Goal: Information Seeking & Learning: Learn about a topic

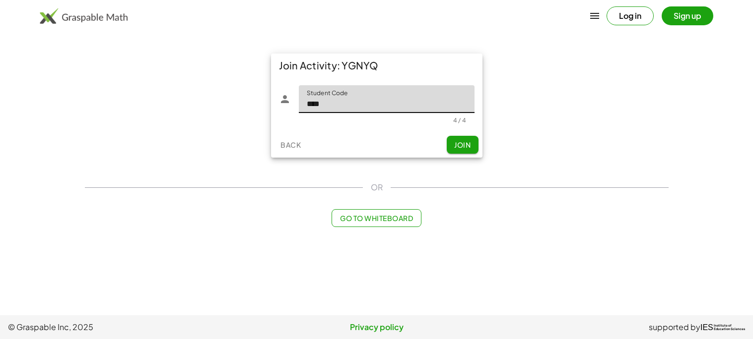
type input "****"
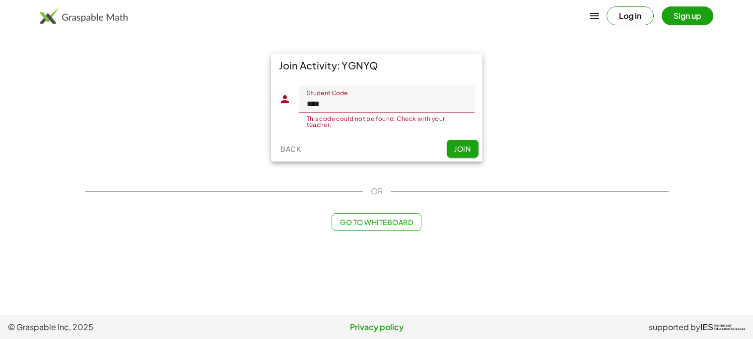
click at [461, 151] on span "Join" at bounding box center [462, 148] width 16 height 9
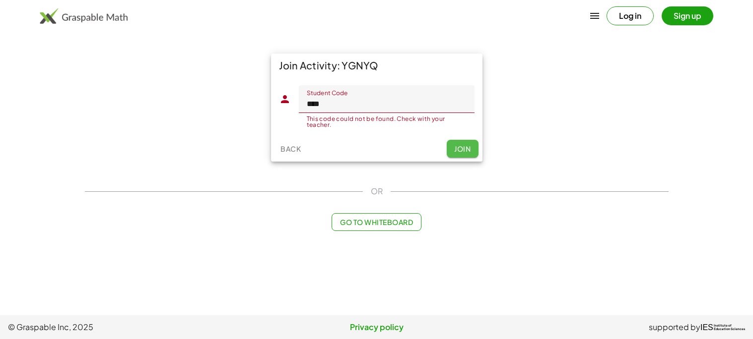
click at [461, 151] on span "Join" at bounding box center [462, 148] width 16 height 9
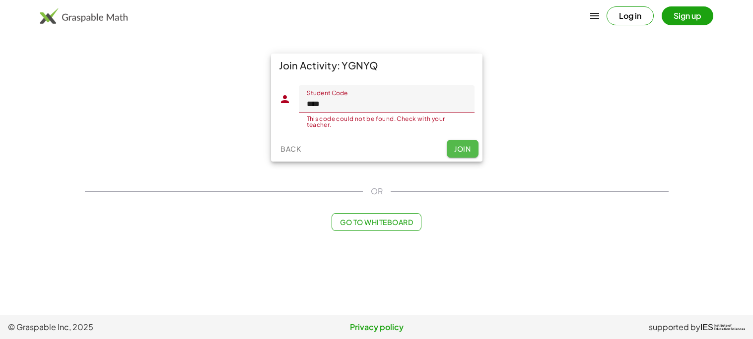
click at [461, 151] on span "Join" at bounding box center [462, 148] width 16 height 9
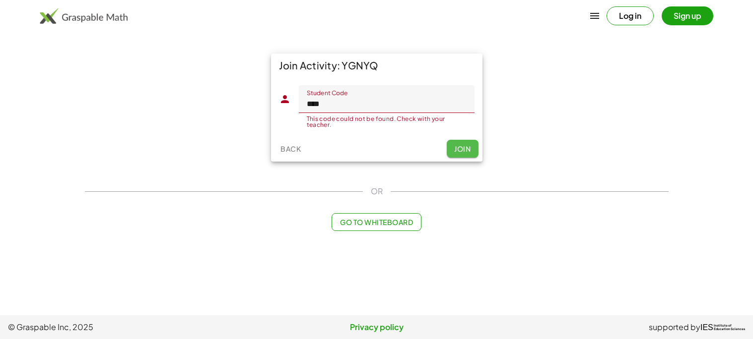
click at [461, 151] on span "Join" at bounding box center [462, 148] width 16 height 9
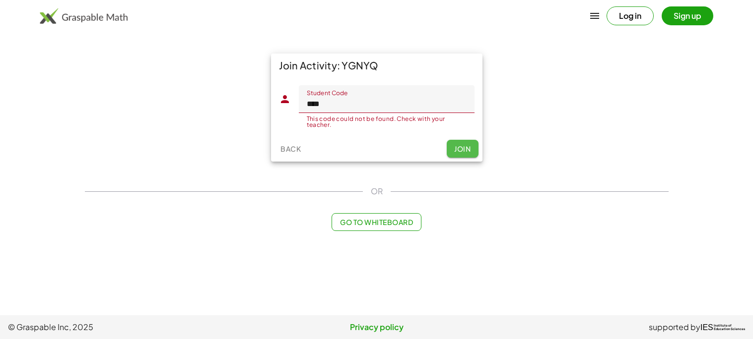
click at [461, 151] on span "Join" at bounding box center [462, 148] width 16 height 9
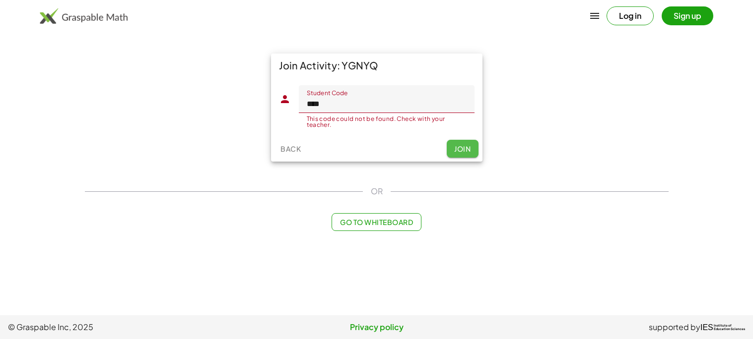
click at [461, 151] on span "Join" at bounding box center [462, 148] width 16 height 9
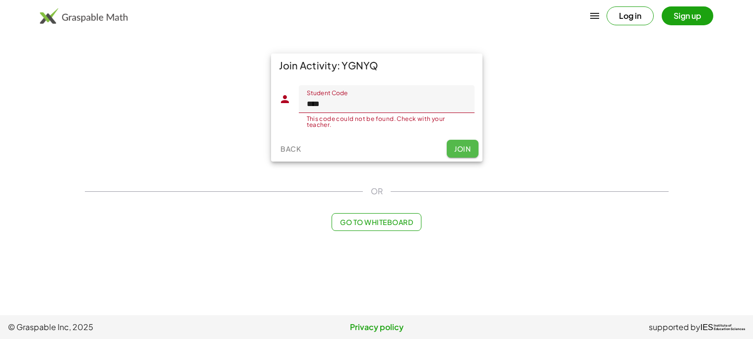
click at [458, 155] on button "Join" at bounding box center [462, 149] width 32 height 18
click at [459, 155] on button "Join" at bounding box center [462, 149] width 32 height 18
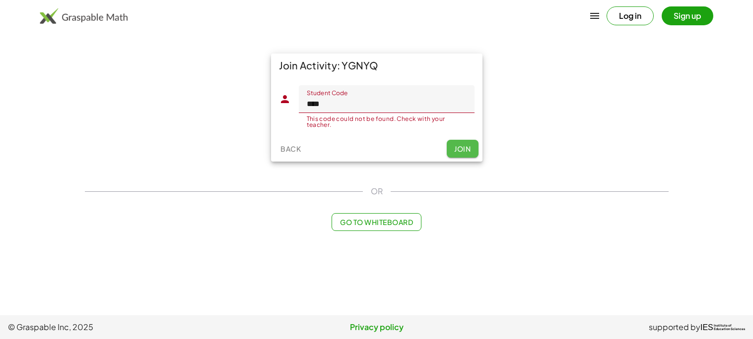
click at [459, 155] on button "Join" at bounding box center [462, 149] width 32 height 18
click at [458, 156] on button "Join" at bounding box center [462, 149] width 32 height 18
click at [455, 156] on button "Join" at bounding box center [462, 149] width 32 height 18
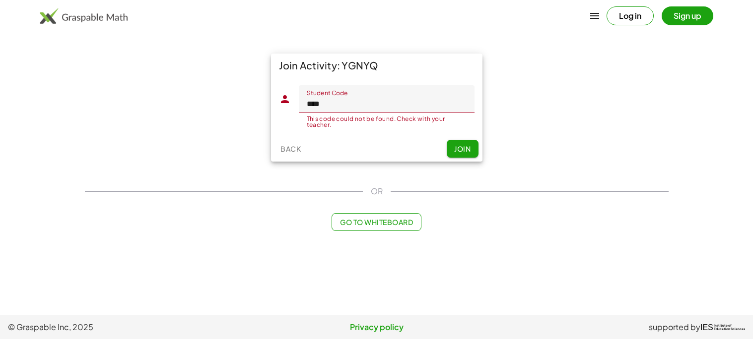
click at [458, 157] on button "Join" at bounding box center [462, 149] width 32 height 18
click at [459, 157] on div "Back Join" at bounding box center [376, 149] width 211 height 26
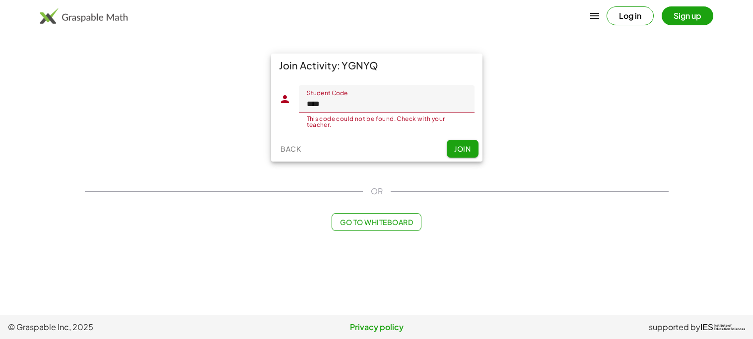
click at [459, 157] on div "Back Join" at bounding box center [376, 149] width 211 height 26
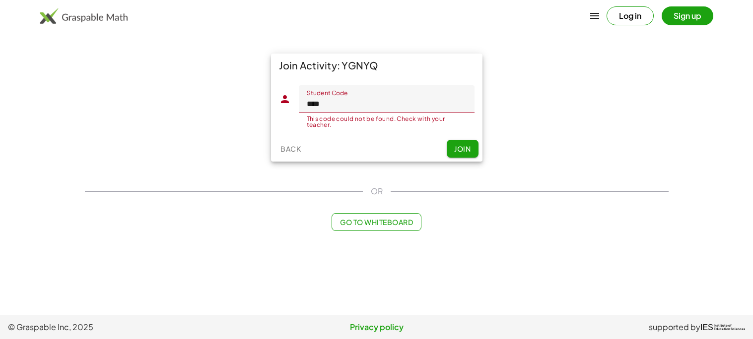
click at [460, 157] on div "Back Join" at bounding box center [376, 149] width 211 height 26
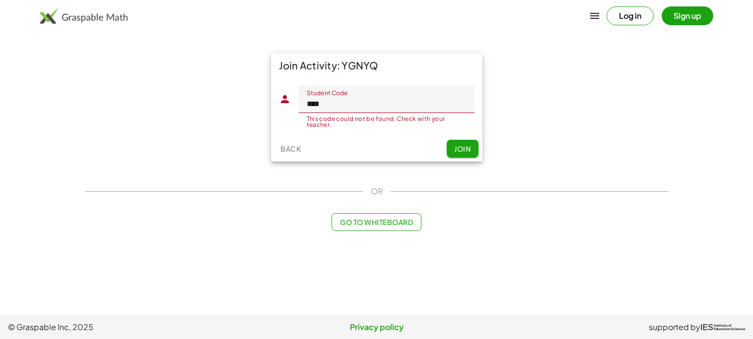
click at [459, 157] on div "Back Join" at bounding box center [376, 149] width 211 height 26
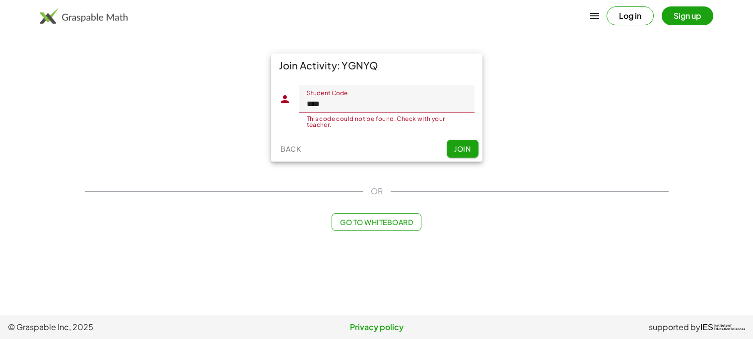
click at [459, 157] on div "Back Join" at bounding box center [376, 149] width 211 height 26
click at [467, 148] on span "Join" at bounding box center [462, 148] width 16 height 9
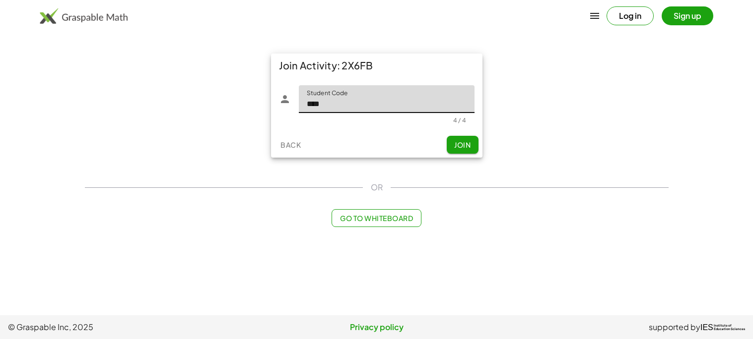
type input "****"
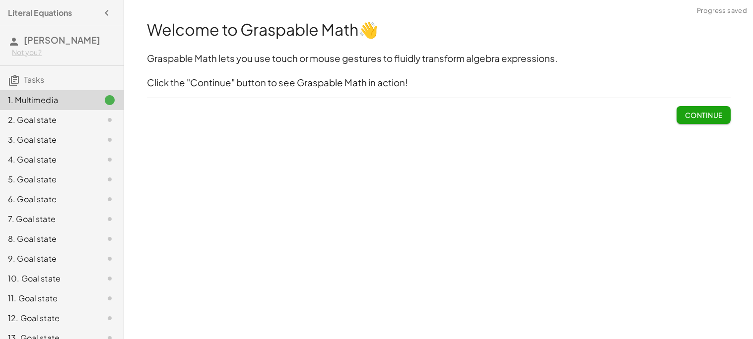
click at [715, 120] on button "Continue" at bounding box center [703, 115] width 54 height 18
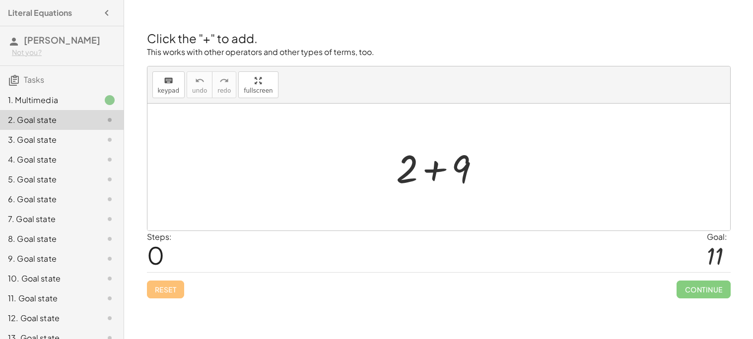
click at [423, 137] on div at bounding box center [438, 167] width 582 height 127
click at [449, 162] on div at bounding box center [442, 167] width 103 height 51
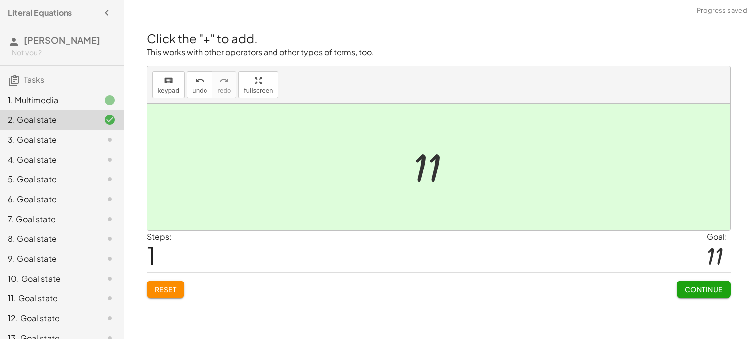
click at [435, 160] on div at bounding box center [442, 167] width 67 height 49
click at [713, 293] on span "Continue" at bounding box center [703, 289] width 38 height 9
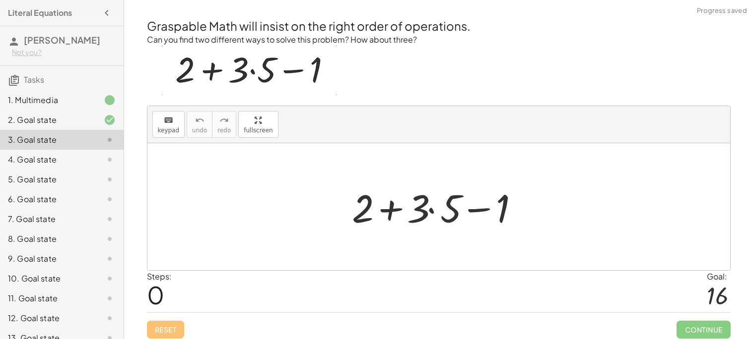
scroll to position [4, 0]
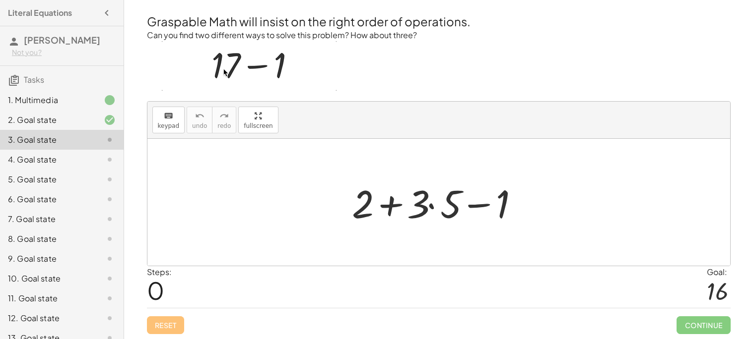
click at [527, 195] on div at bounding box center [442, 202] width 191 height 51
click at [446, 213] on div at bounding box center [442, 202] width 191 height 51
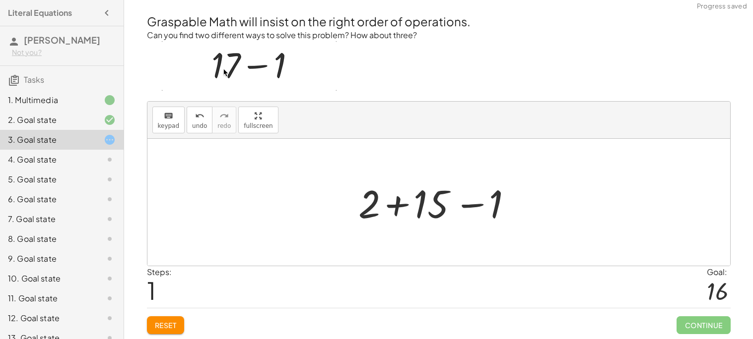
click at [484, 224] on div at bounding box center [442, 202] width 178 height 51
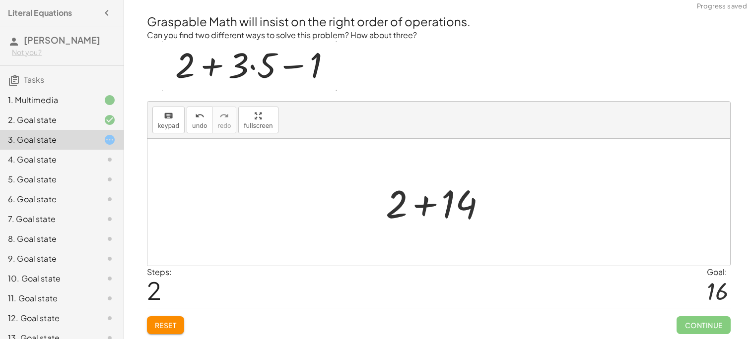
click at [458, 218] on div at bounding box center [442, 202] width 123 height 51
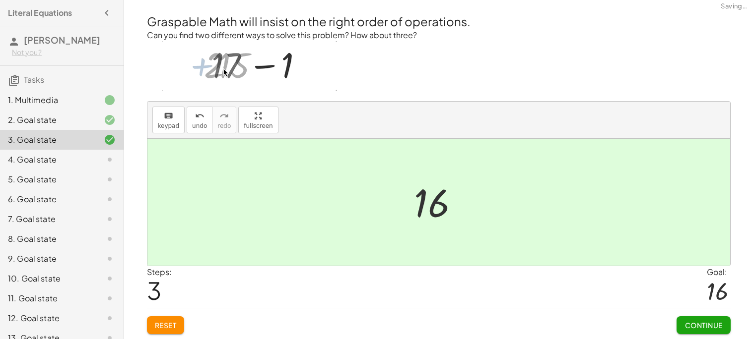
click at [710, 321] on span "Continue" at bounding box center [703, 325] width 38 height 9
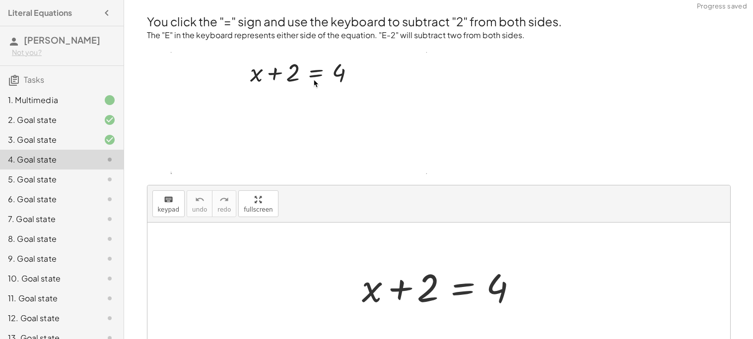
scroll to position [84, 0]
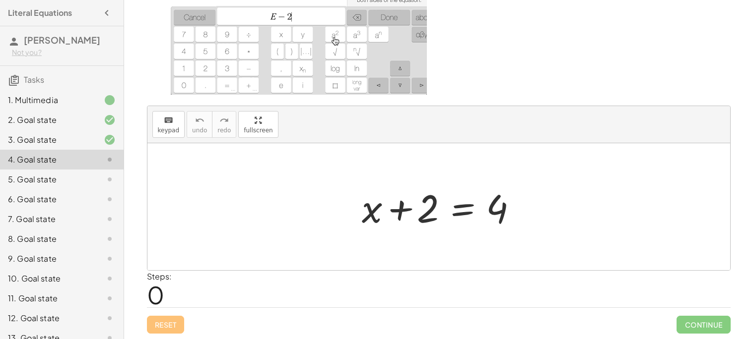
click at [418, 206] on div at bounding box center [442, 207] width 171 height 51
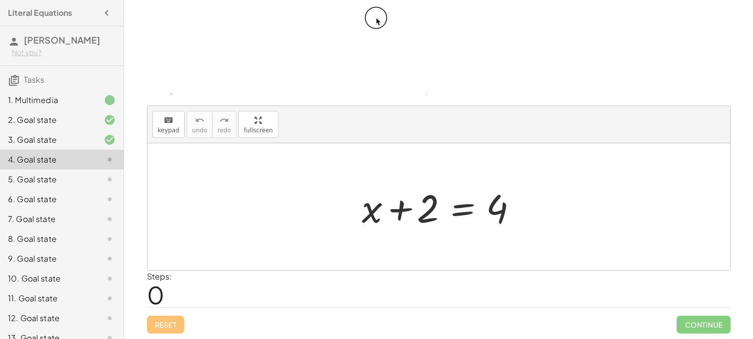
click at [418, 206] on div at bounding box center [442, 207] width 171 height 51
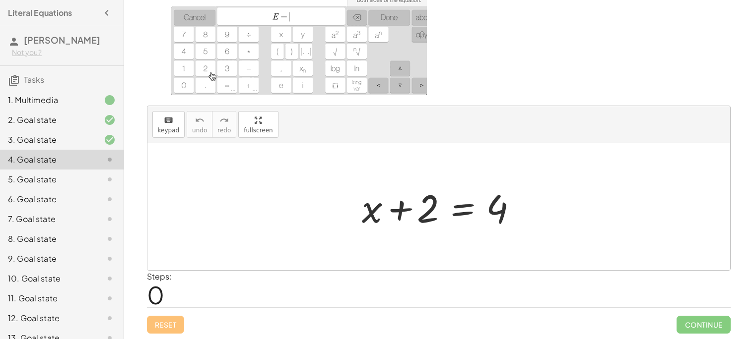
click at [417, 208] on div at bounding box center [442, 207] width 171 height 51
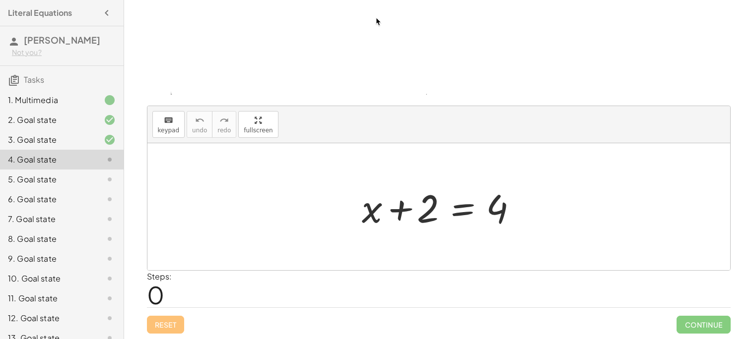
click at [519, 240] on div at bounding box center [438, 206] width 582 height 127
click at [436, 179] on div "+ x + 2 = 4" at bounding box center [439, 207] width 184 height 56
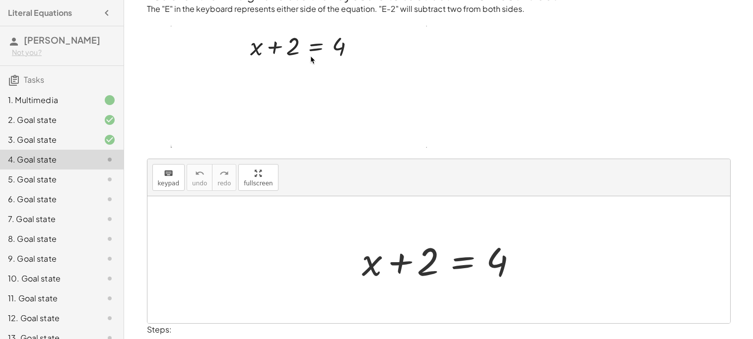
scroll to position [33, 0]
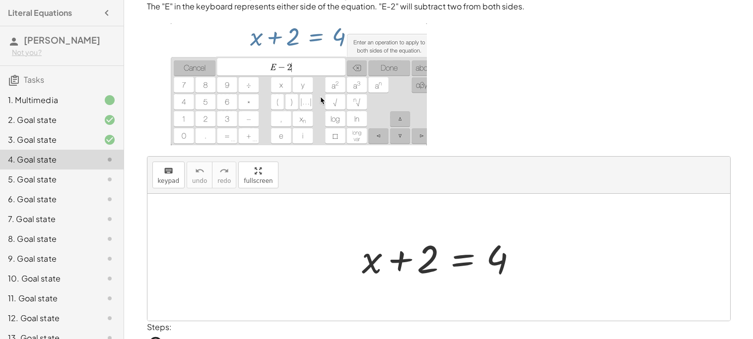
click at [421, 263] on div at bounding box center [442, 257] width 171 height 51
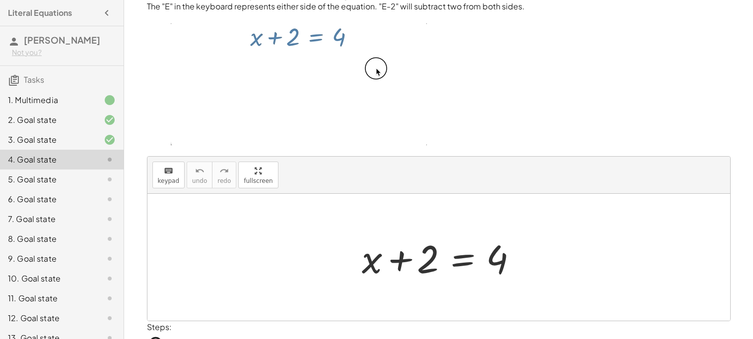
scroll to position [0, 0]
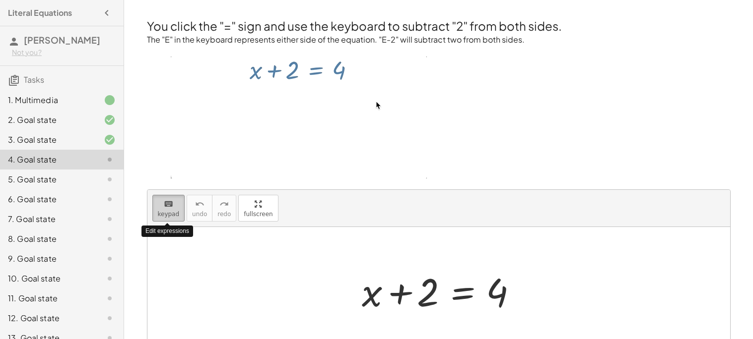
click at [169, 216] on span "keypad" at bounding box center [169, 214] width 22 height 7
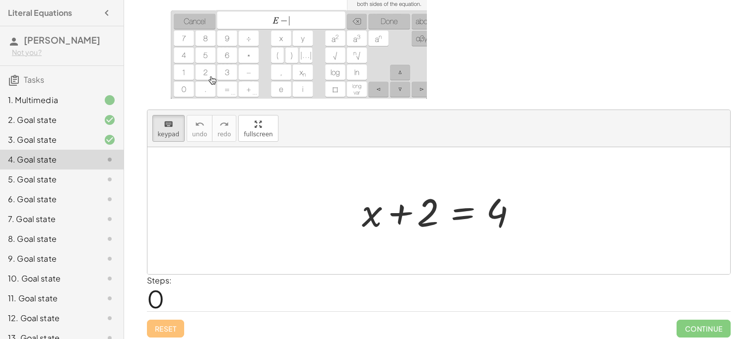
scroll to position [84, 0]
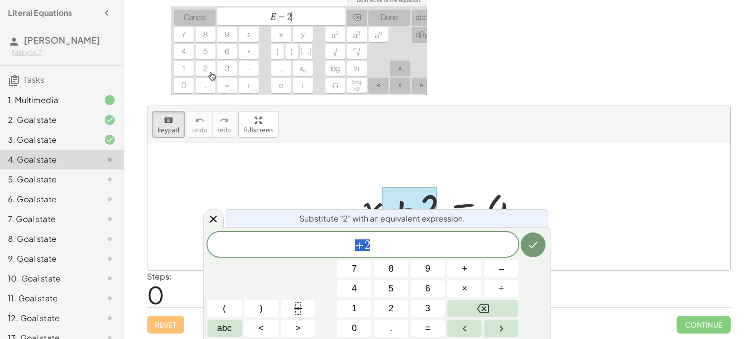
click at [581, 215] on div at bounding box center [438, 206] width 582 height 127
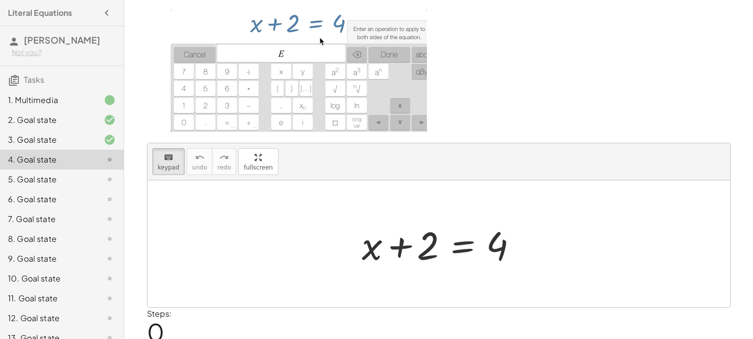
scroll to position [49, 0]
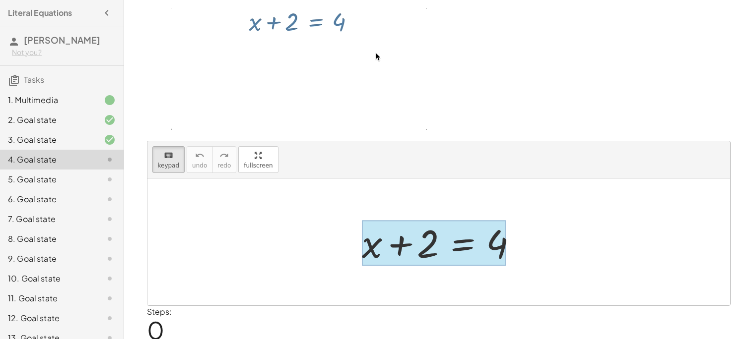
click at [467, 246] on div at bounding box center [434, 243] width 144 height 46
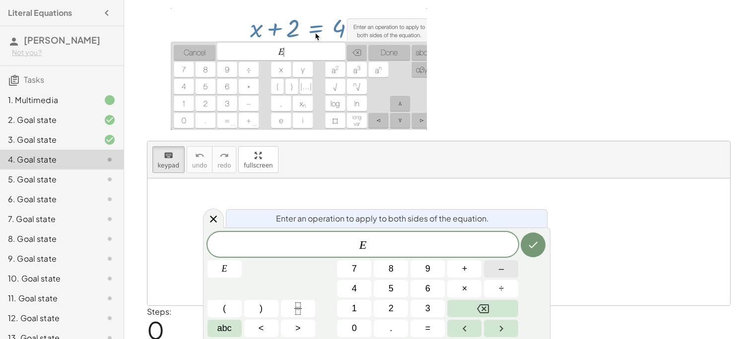
click at [496, 271] on button "–" at bounding box center [501, 268] width 34 height 17
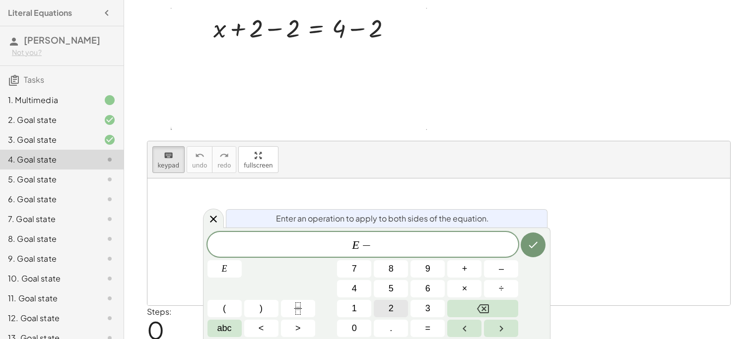
click at [394, 310] on button "2" at bounding box center [391, 308] width 34 height 17
click at [536, 243] on icon "Done" at bounding box center [533, 245] width 9 height 6
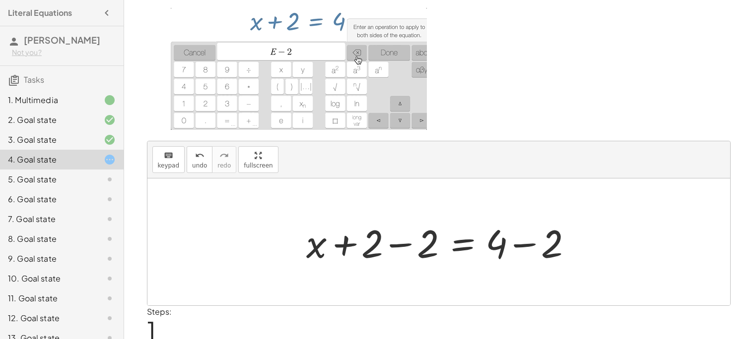
click at [523, 239] on div at bounding box center [442, 242] width 282 height 51
click at [522, 243] on div at bounding box center [414, 242] width 227 height 51
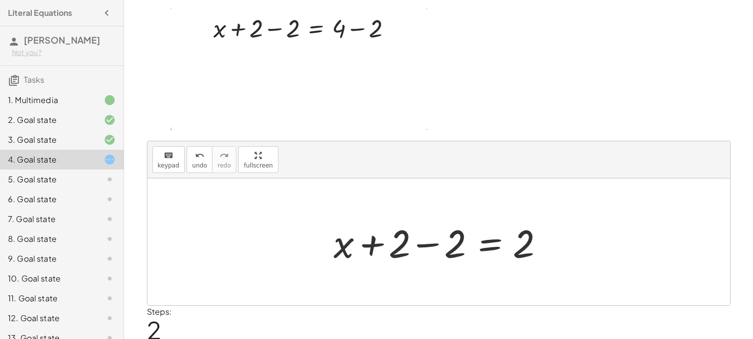
click at [461, 238] on div at bounding box center [441, 242] width 227 height 51
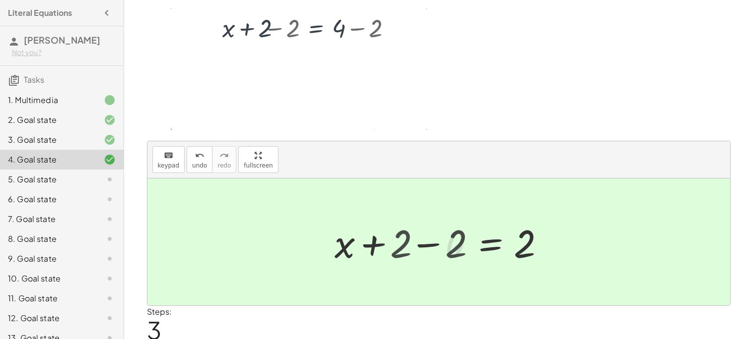
click at [461, 238] on div at bounding box center [498, 242] width 116 height 49
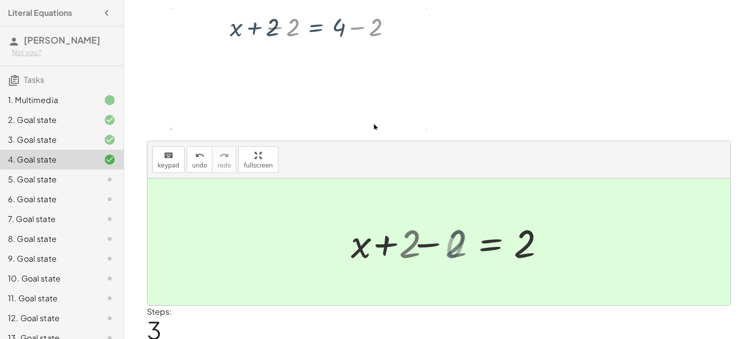
click at [461, 238] on div at bounding box center [498, 242] width 116 height 49
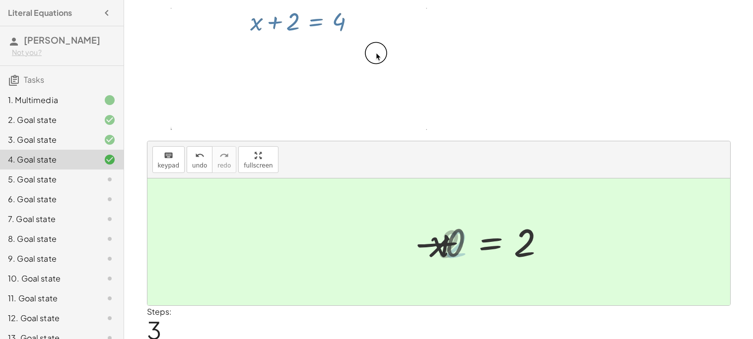
click at [461, 238] on div at bounding box center [498, 242] width 116 height 49
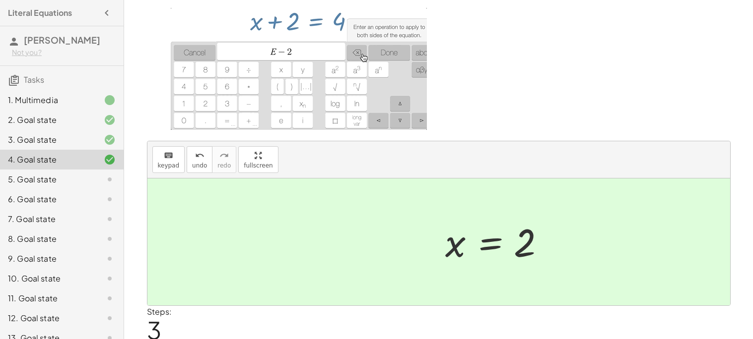
click at [461, 238] on div at bounding box center [498, 242] width 116 height 49
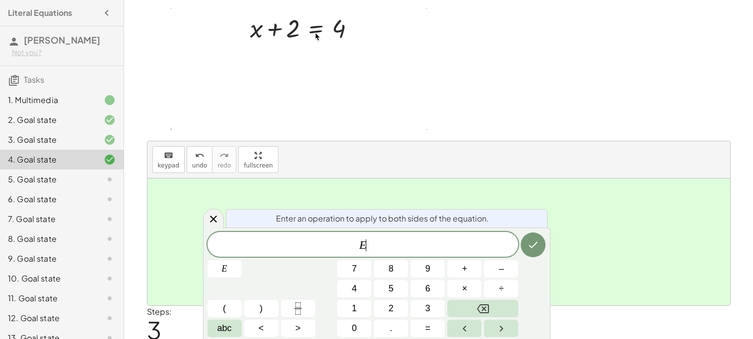
click at [461, 239] on span "E ​" at bounding box center [362, 246] width 311 height 14
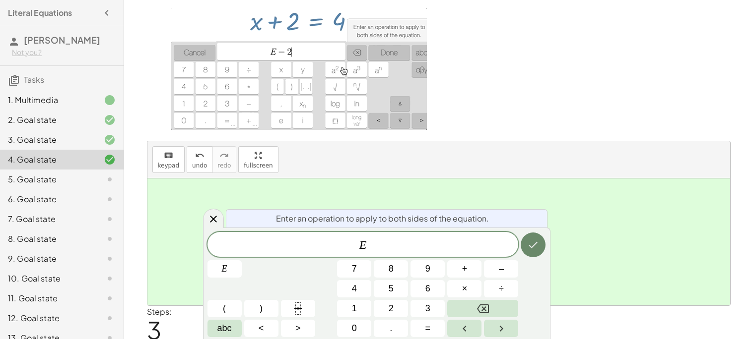
click at [531, 247] on icon "Done" at bounding box center [533, 245] width 9 height 6
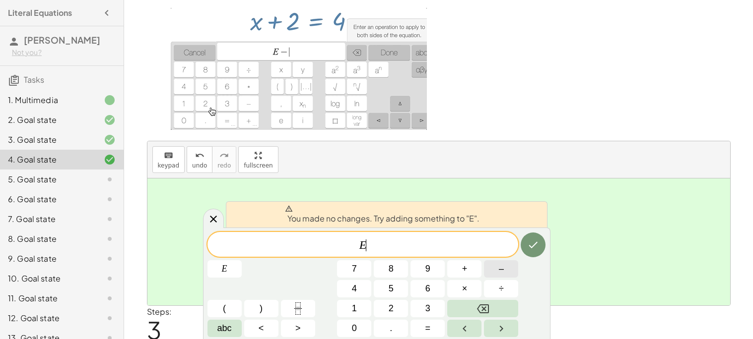
click at [493, 275] on button "–" at bounding box center [501, 268] width 34 height 17
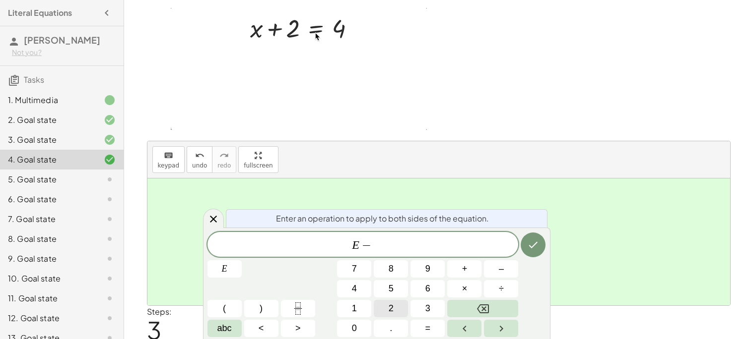
click at [399, 303] on button "2" at bounding box center [391, 308] width 34 height 17
click at [517, 241] on span "E − 2 ​" at bounding box center [362, 246] width 311 height 14
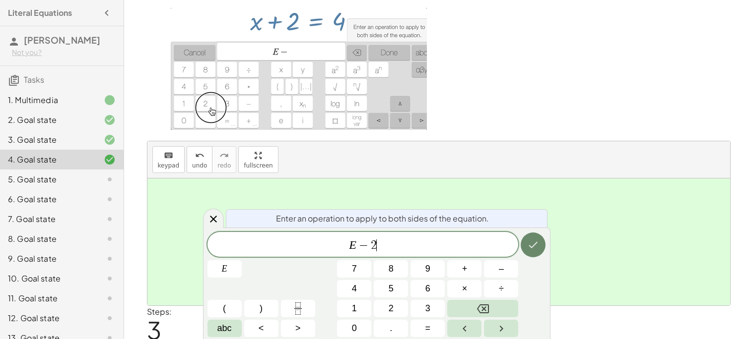
click at [526, 243] on button "Done" at bounding box center [532, 245] width 25 height 25
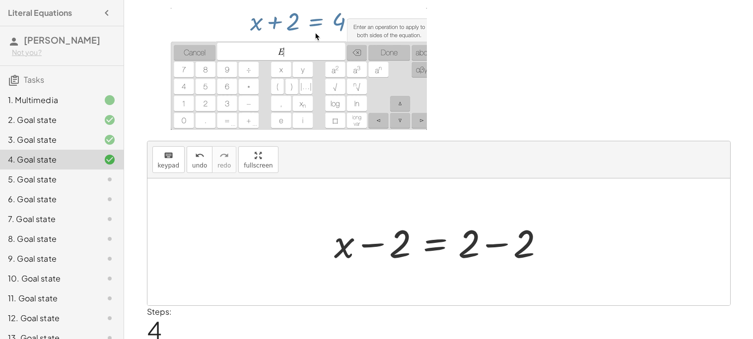
click at [528, 249] on div at bounding box center [442, 242] width 227 height 51
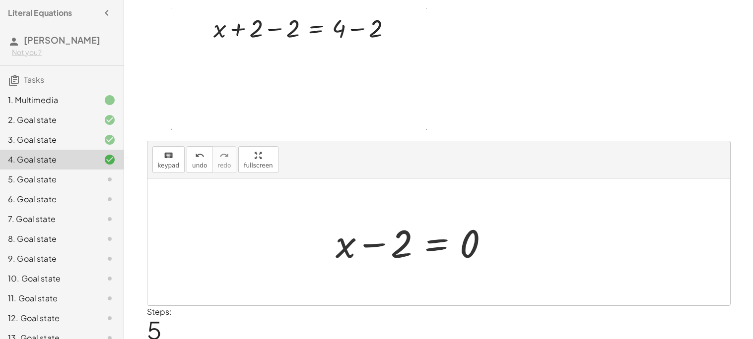
click at [527, 249] on div "+ x + 2 = 4 + x + 2 − 2 = + 4 − 2 + x + 2 − 2 = 2 + x + 0 = 2 x = 2 + x − 2 = +…" at bounding box center [438, 242] width 582 height 127
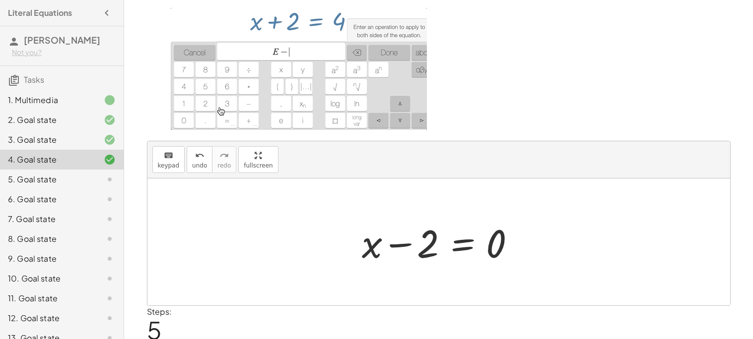
click at [527, 249] on div at bounding box center [442, 242] width 171 height 51
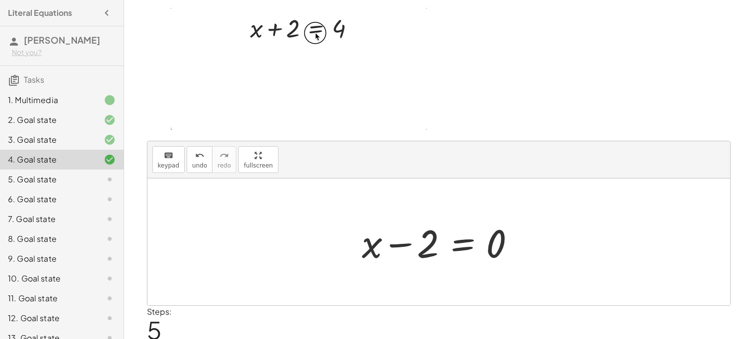
click at [491, 257] on div at bounding box center [442, 242] width 171 height 51
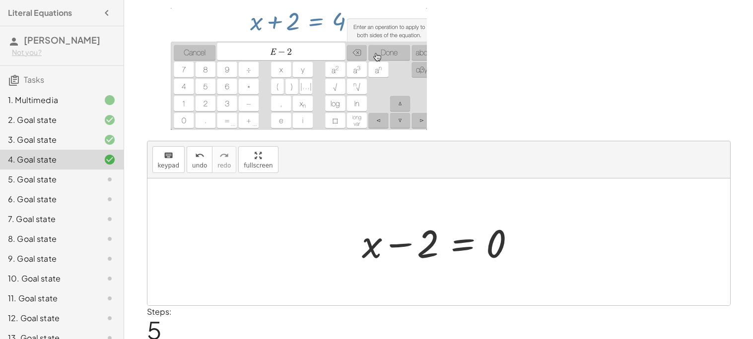
click at [447, 249] on div at bounding box center [442, 242] width 171 height 51
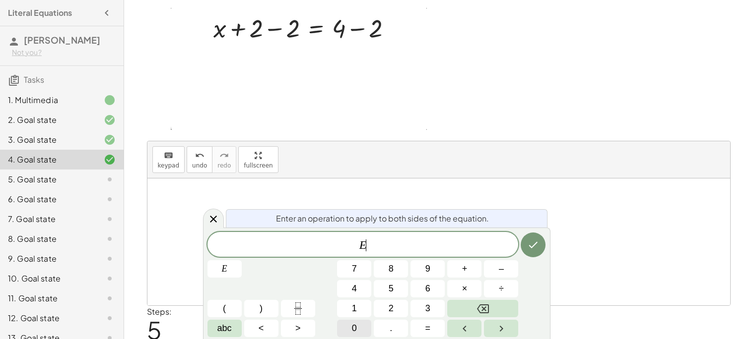
click at [361, 326] on button "0" at bounding box center [354, 328] width 34 height 17
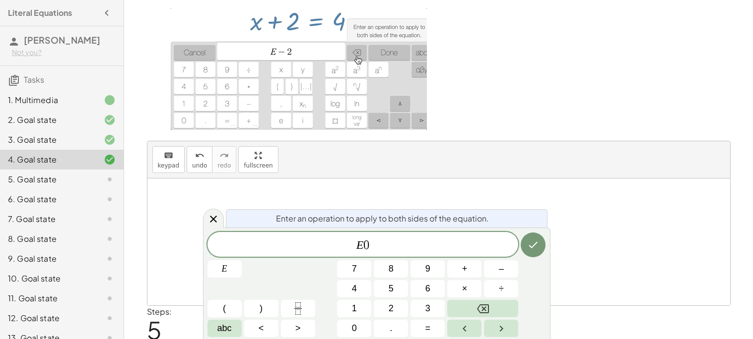
click at [242, 260] on div at bounding box center [224, 268] width 34 height 17
click at [528, 241] on icon "Done" at bounding box center [533, 245] width 12 height 12
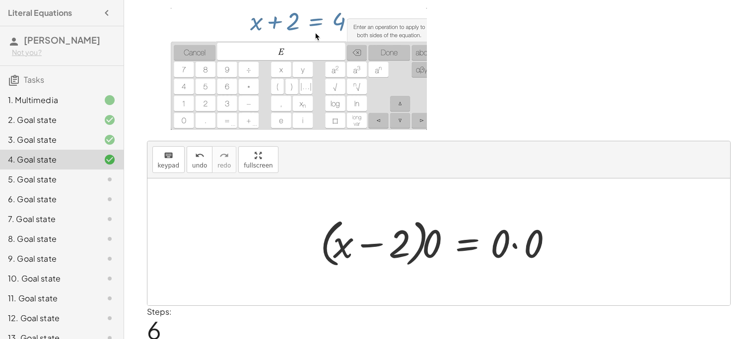
click at [527, 241] on div at bounding box center [440, 242] width 251 height 57
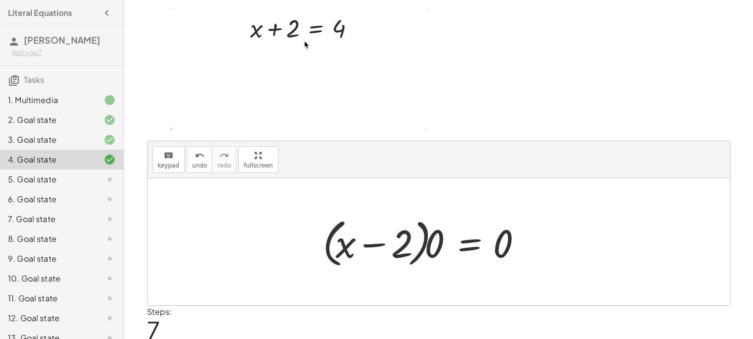
click at [526, 242] on div at bounding box center [426, 242] width 217 height 57
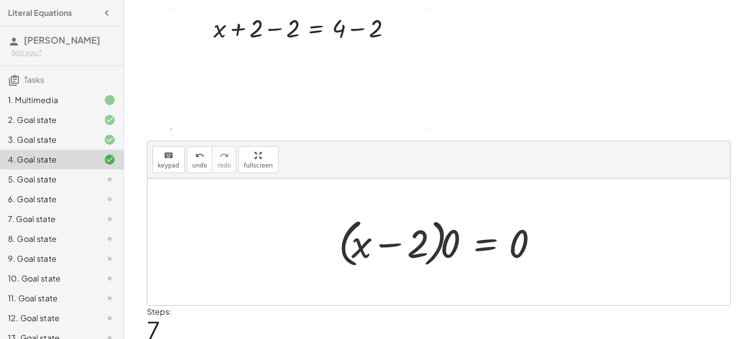
click at [526, 242] on div at bounding box center [441, 242] width 217 height 57
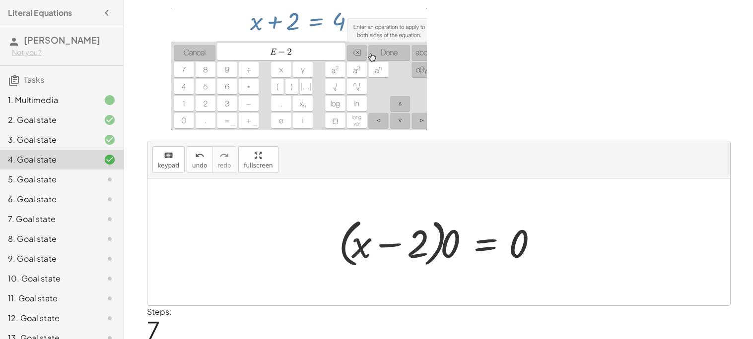
scroll to position [84, 0]
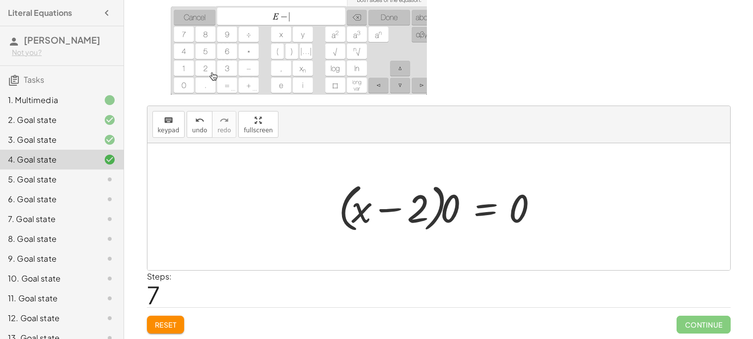
click at [428, 260] on div at bounding box center [438, 206] width 582 height 127
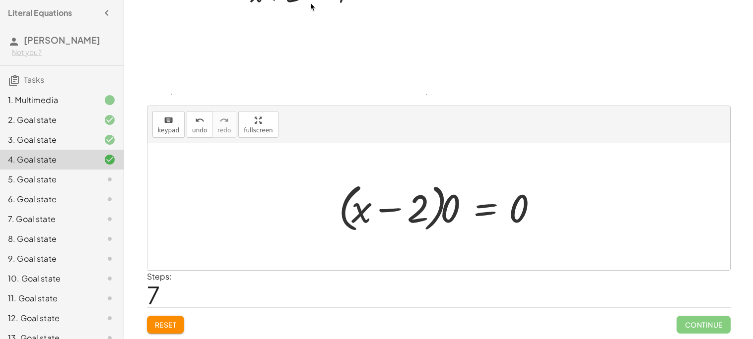
click at [394, 227] on div at bounding box center [441, 207] width 217 height 57
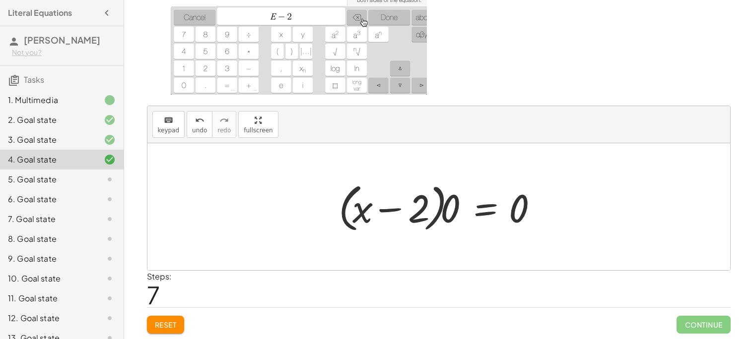
click at [409, 212] on div at bounding box center [441, 207] width 217 height 57
click at [461, 217] on div at bounding box center [441, 207] width 217 height 57
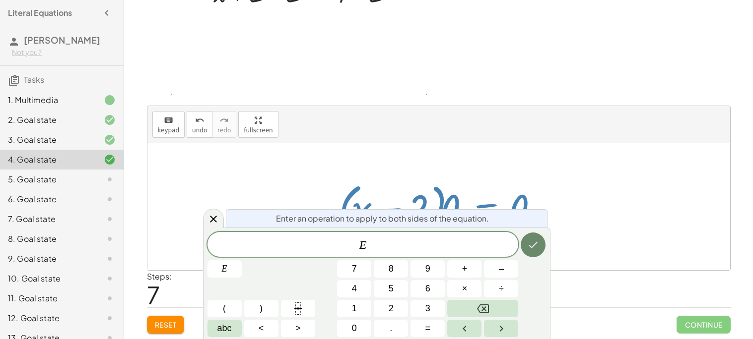
click at [528, 238] on button "Done" at bounding box center [532, 245] width 25 height 25
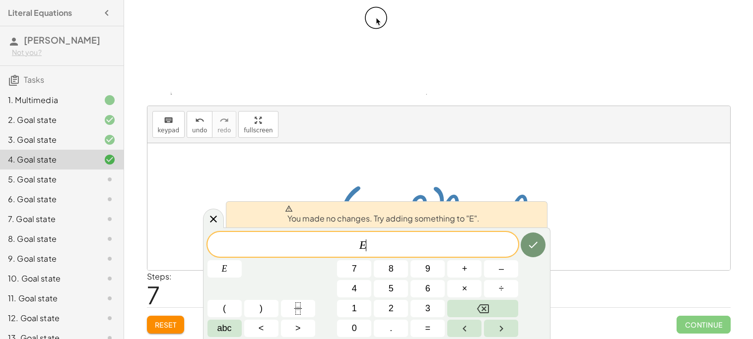
click at [197, 170] on div at bounding box center [438, 206] width 582 height 127
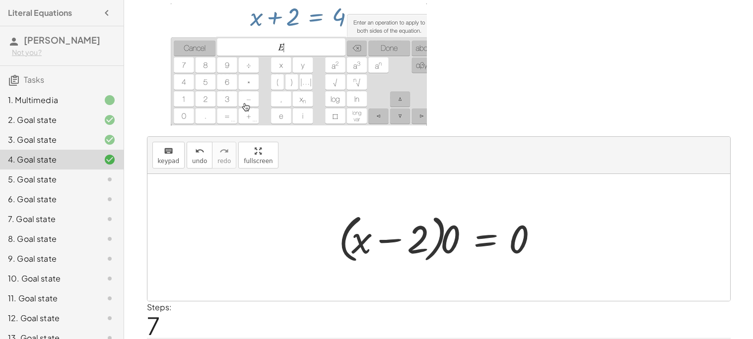
scroll to position [49, 0]
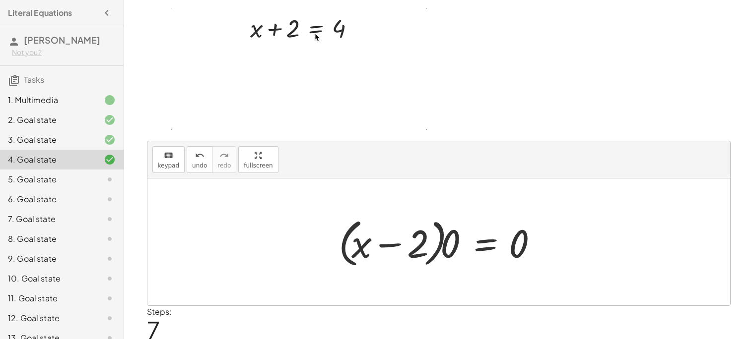
click at [454, 246] on div at bounding box center [441, 242] width 217 height 57
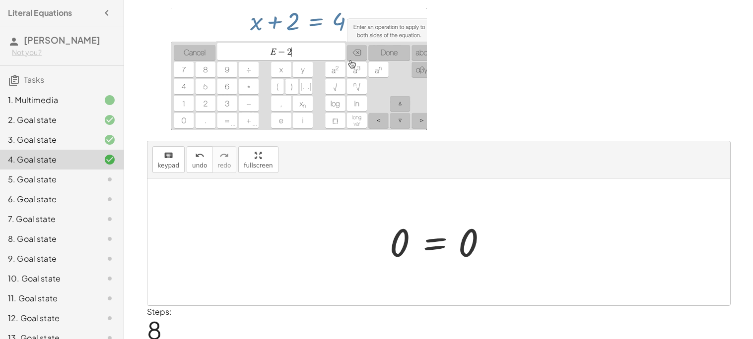
click at [446, 249] on div at bounding box center [442, 242] width 116 height 49
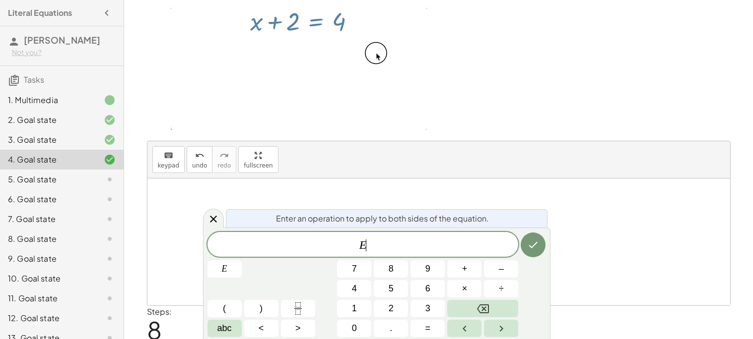
scroll to position [84, 0]
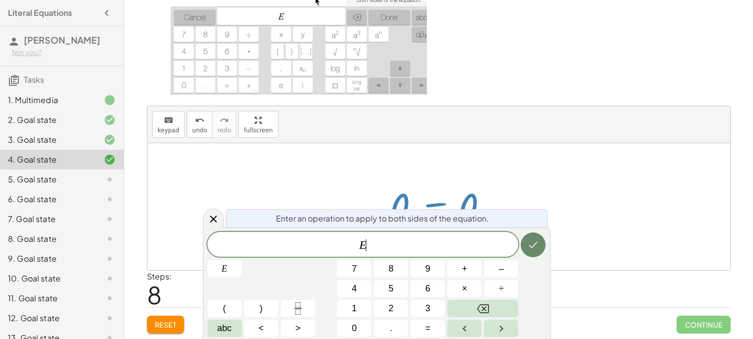
click at [533, 243] on icon "Done" at bounding box center [533, 245] width 12 height 12
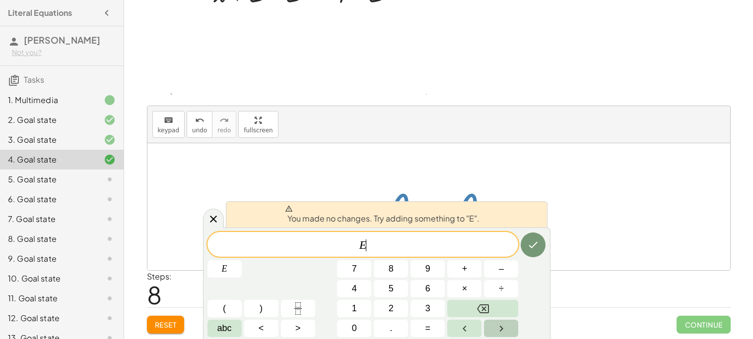
click at [501, 335] on button "Right arrow" at bounding box center [501, 328] width 34 height 17
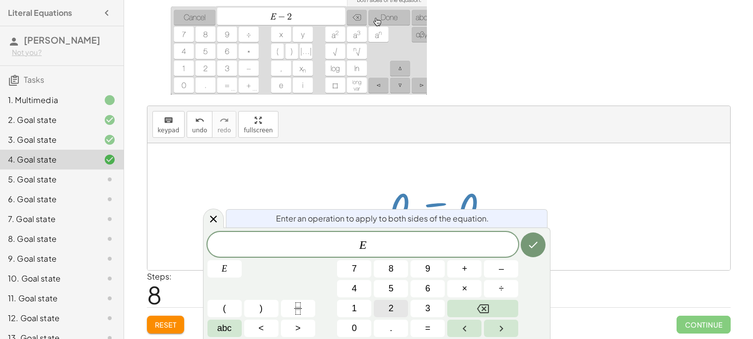
click at [396, 304] on button "2" at bounding box center [391, 308] width 34 height 17
click at [439, 291] on button "6" at bounding box center [427, 288] width 34 height 17
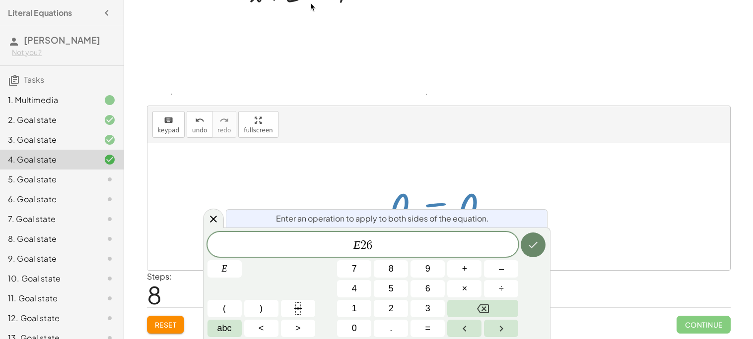
click at [531, 247] on icon "Done" at bounding box center [533, 245] width 12 height 12
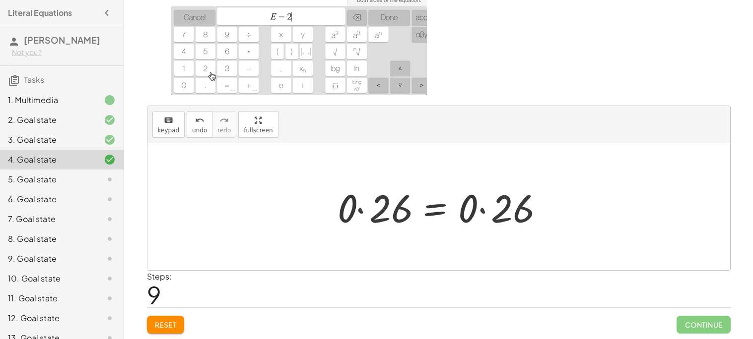
click at [471, 223] on div at bounding box center [442, 207] width 222 height 51
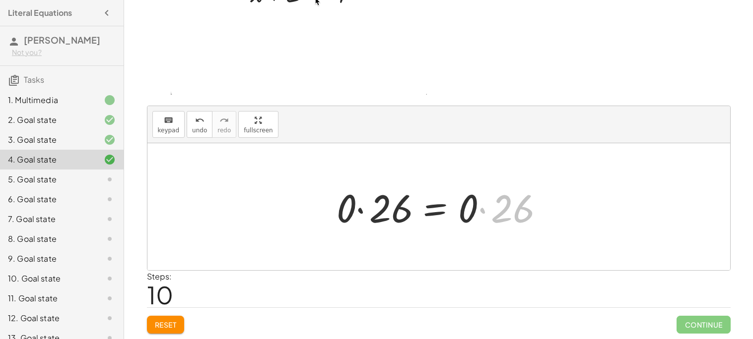
click at [471, 223] on div at bounding box center [415, 207] width 169 height 51
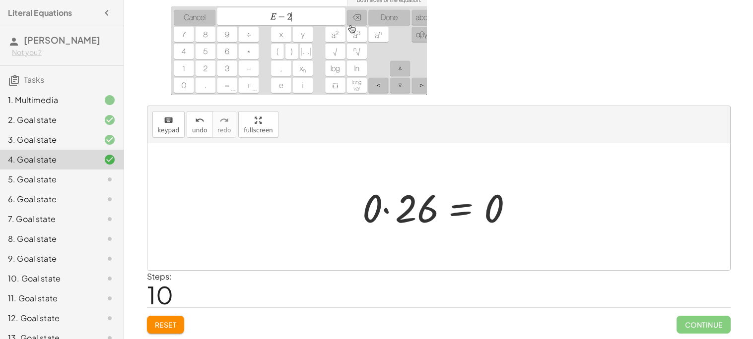
click at [472, 233] on div "+ x + 2 = 4 + x + 2 − 2 = + 4 − 2 + x + 2 − 2 = 2 + x + 0 = 2 x = 2 + x − 2 = +…" at bounding box center [437, 207] width 181 height 56
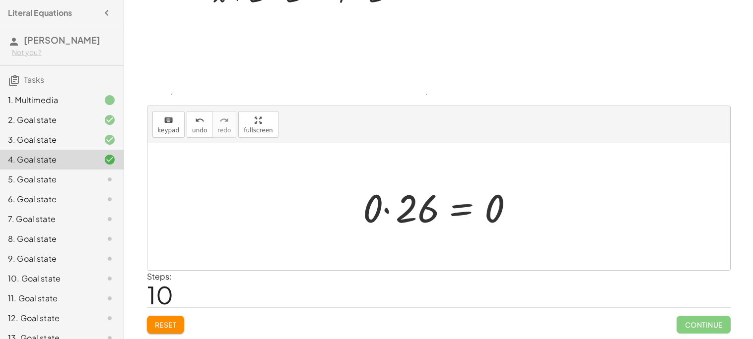
click at [86, 157] on div "4. Goal state" at bounding box center [48, 160] width 80 height 12
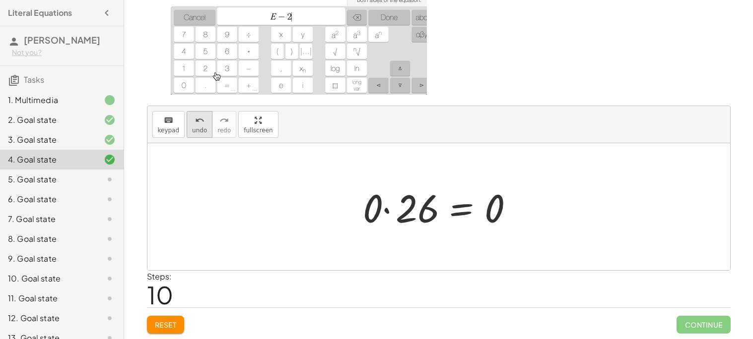
click at [197, 131] on span "undo" at bounding box center [199, 130] width 15 height 7
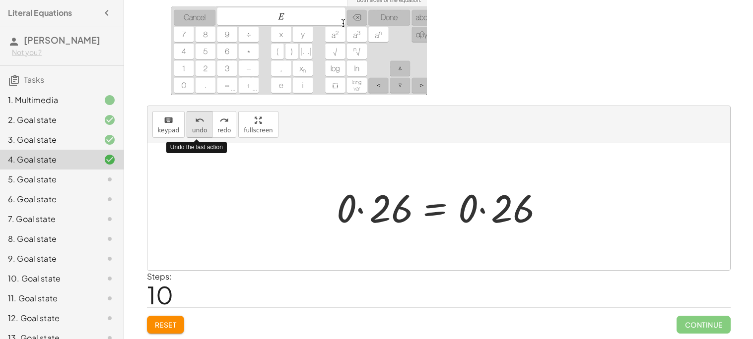
click at [194, 133] on button "undo undo" at bounding box center [200, 124] width 26 height 27
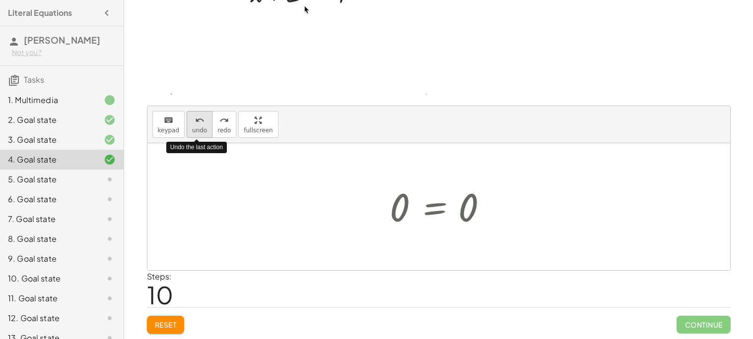
click at [194, 133] on button "undo undo" at bounding box center [200, 124] width 26 height 27
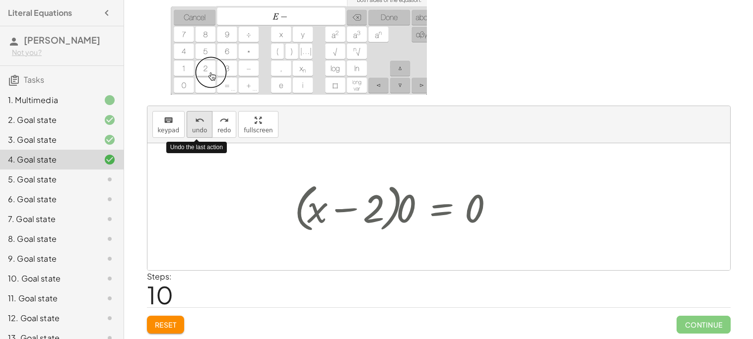
click at [194, 133] on button "undo undo" at bounding box center [200, 124] width 26 height 27
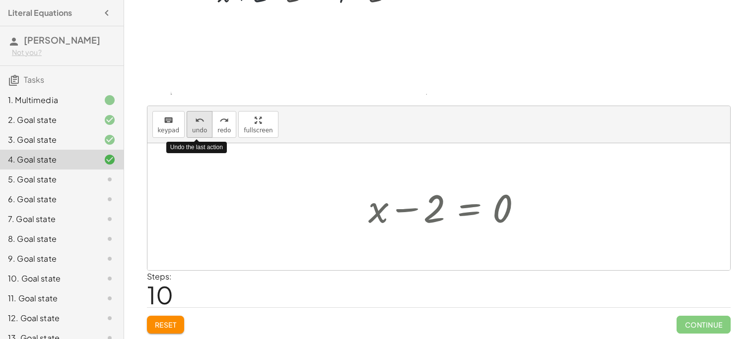
click at [194, 133] on button "undo undo" at bounding box center [200, 124] width 26 height 27
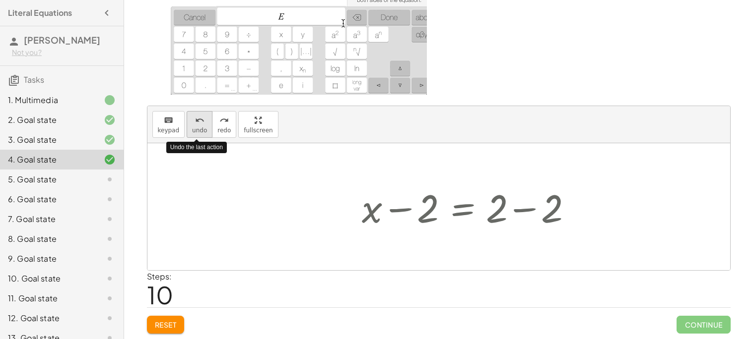
click at [194, 133] on button "undo undo" at bounding box center [200, 124] width 26 height 27
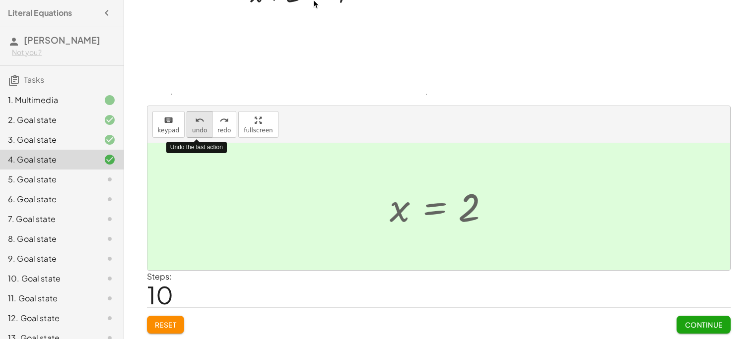
click at [194, 133] on button "undo undo" at bounding box center [200, 124] width 26 height 27
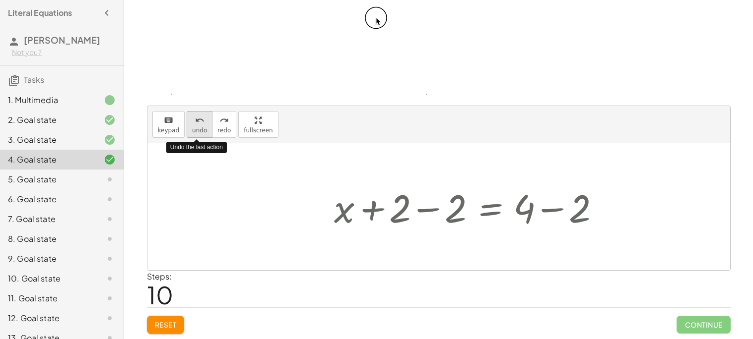
click at [194, 133] on button "undo undo" at bounding box center [200, 124] width 26 height 27
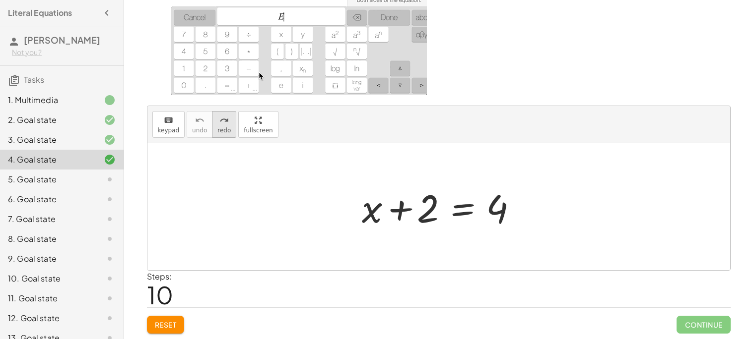
click at [219, 122] on icon "redo" at bounding box center [223, 121] width 9 height 12
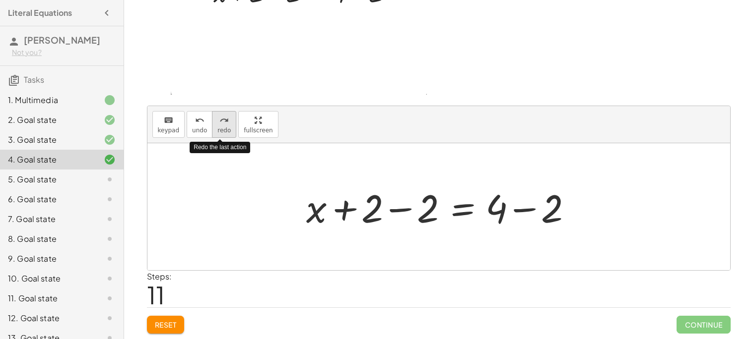
click at [219, 122] on icon "redo" at bounding box center [223, 121] width 9 height 12
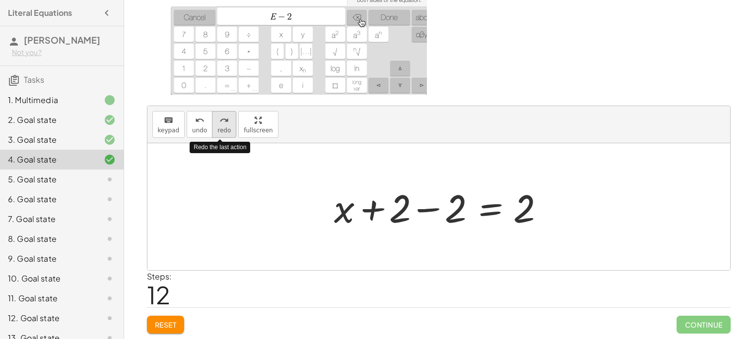
click at [217, 125] on button "redo redo" at bounding box center [224, 124] width 24 height 27
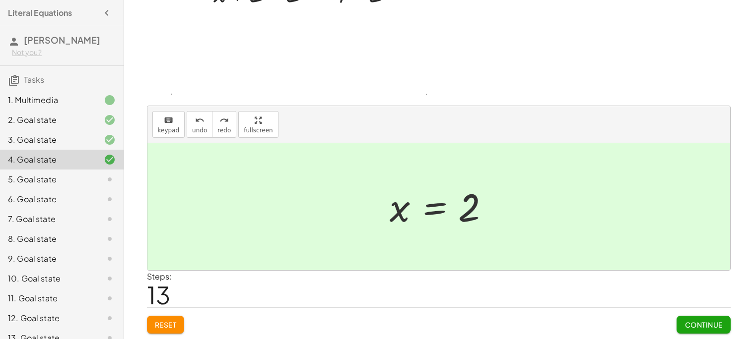
click at [685, 325] on span "Continue" at bounding box center [703, 324] width 38 height 9
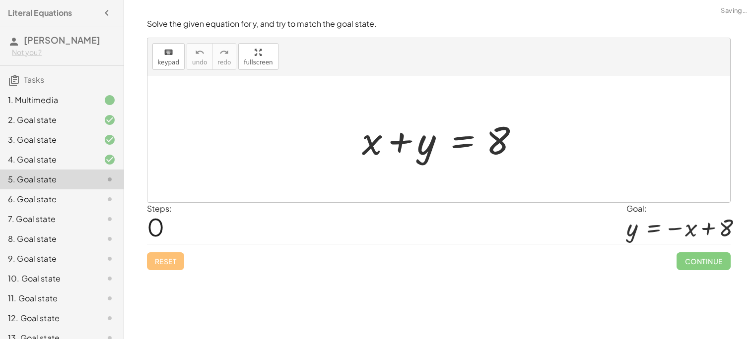
scroll to position [0, 0]
click at [490, 164] on div at bounding box center [442, 139] width 171 height 51
click at [445, 147] on div at bounding box center [442, 139] width 171 height 51
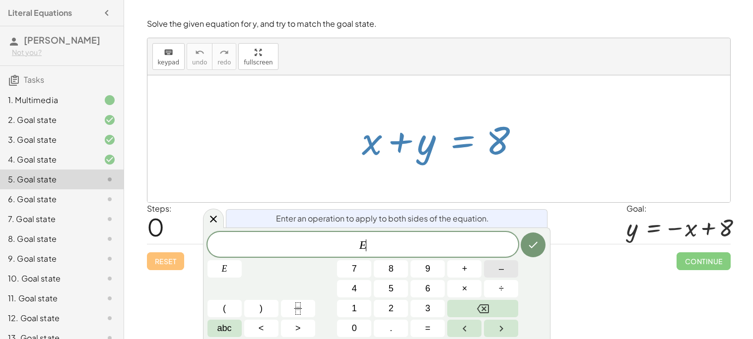
click at [494, 272] on button "–" at bounding box center [501, 268] width 34 height 17
click at [393, 311] on button "2" at bounding box center [391, 308] width 34 height 17
click at [535, 239] on icon "Done" at bounding box center [533, 245] width 12 height 12
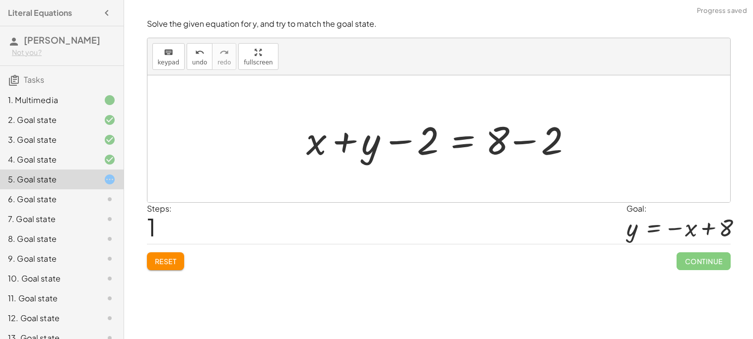
click at [521, 177] on div at bounding box center [438, 138] width 582 height 127
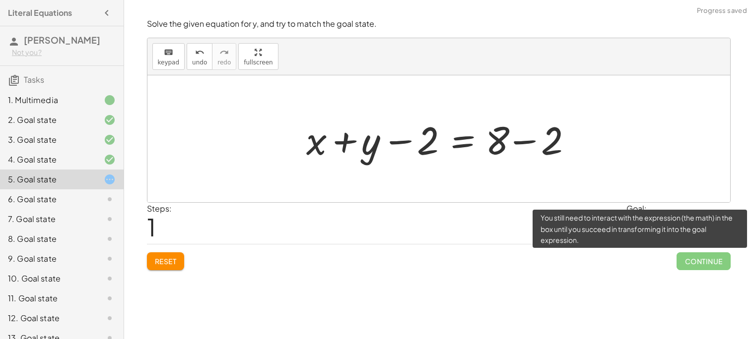
click at [695, 262] on span "Continue" at bounding box center [703, 262] width 54 height 18
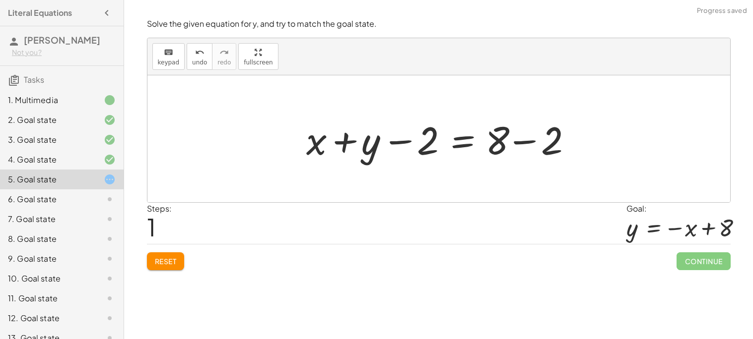
click at [479, 138] on div at bounding box center [442, 139] width 282 height 51
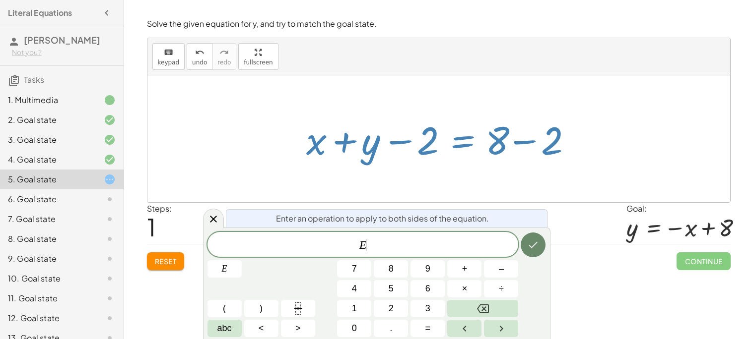
click at [528, 248] on icon "Done" at bounding box center [533, 245] width 12 height 12
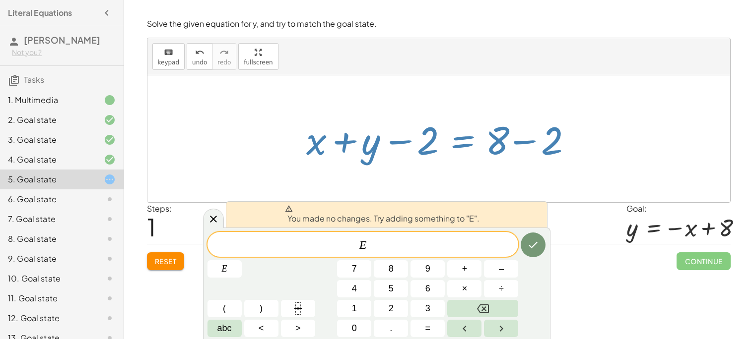
click at [361, 181] on div at bounding box center [438, 138] width 582 height 127
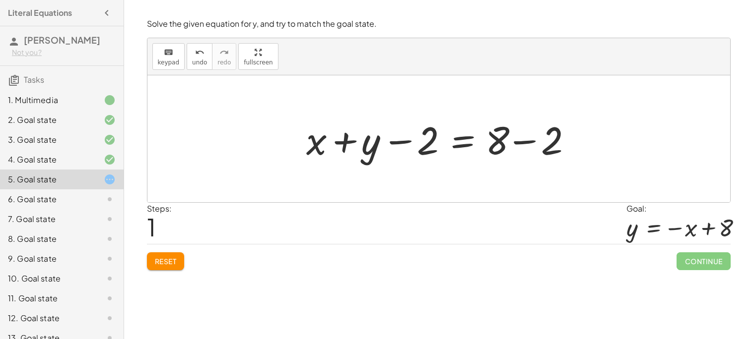
click at [183, 255] on button "Reset" at bounding box center [166, 262] width 38 height 18
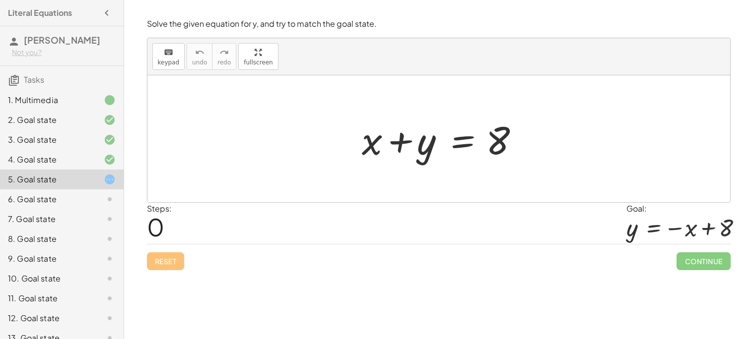
click at [412, 163] on div at bounding box center [442, 139] width 171 height 51
click at [22, 130] on div "1. Multimedia" at bounding box center [62, 140] width 124 height 20
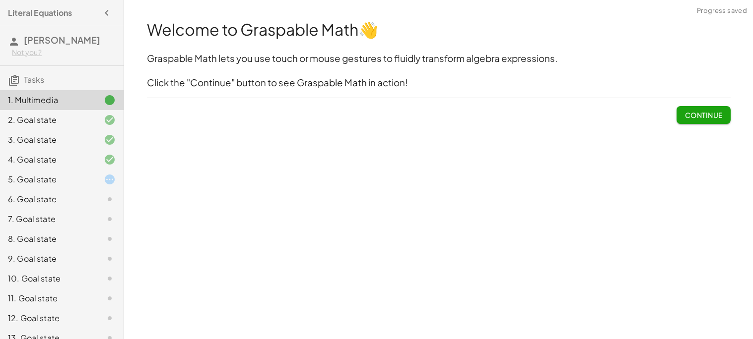
click at [66, 122] on div "2. Goal state" at bounding box center [48, 120] width 80 height 12
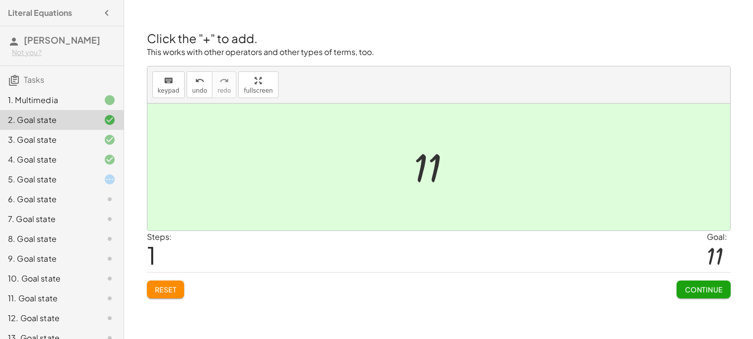
click at [94, 170] on div "3. Goal state" at bounding box center [62, 180] width 124 height 20
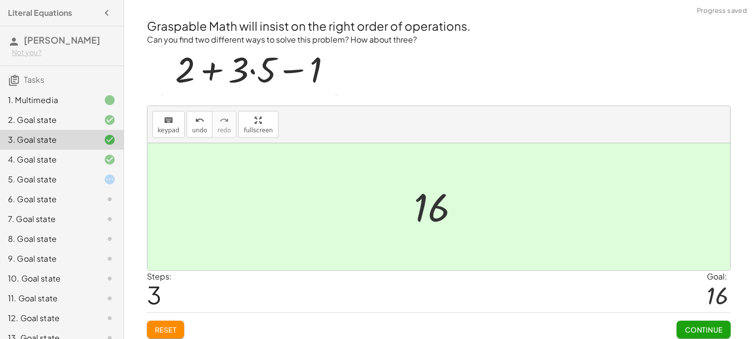
click at [103, 190] on div "4. Goal state" at bounding box center [62, 200] width 124 height 20
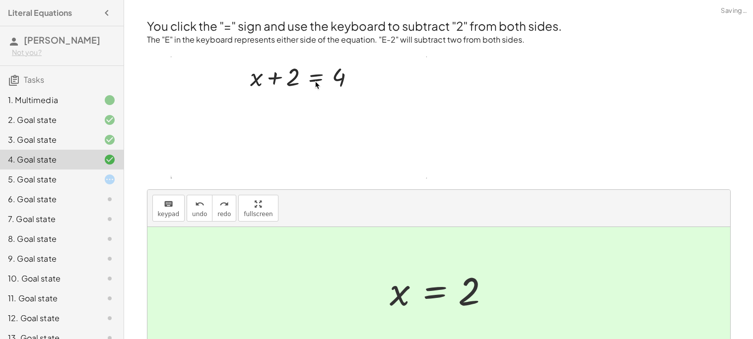
click at [112, 182] on icon at bounding box center [110, 180] width 12 height 12
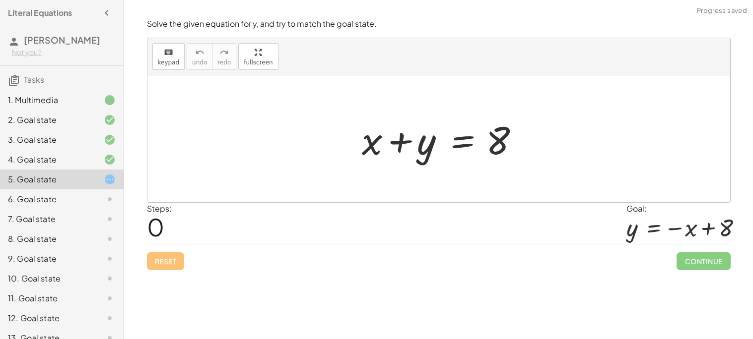
click at [406, 153] on div at bounding box center [442, 139] width 171 height 51
click at [381, 145] on div at bounding box center [442, 139] width 171 height 51
click at [370, 146] on div at bounding box center [442, 139] width 171 height 51
click at [472, 137] on div at bounding box center [442, 139] width 171 height 51
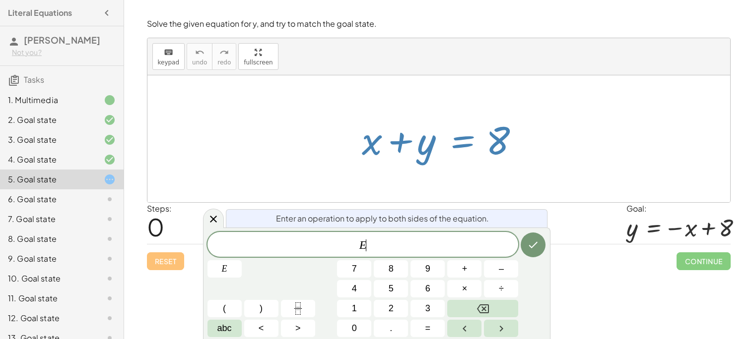
click at [71, 142] on div "3. Goal state" at bounding box center [48, 140] width 80 height 12
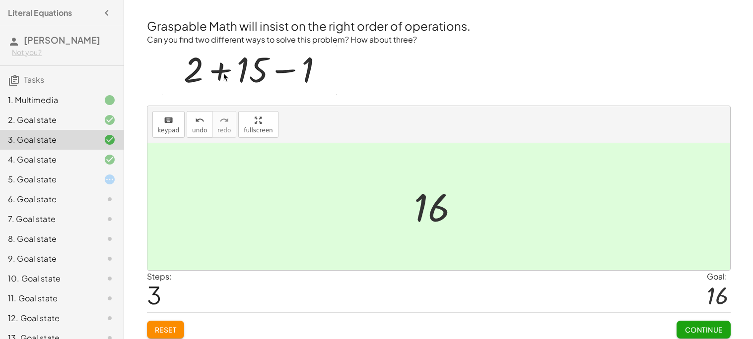
click at [90, 209] on div "5. Goal state" at bounding box center [62, 219] width 124 height 20
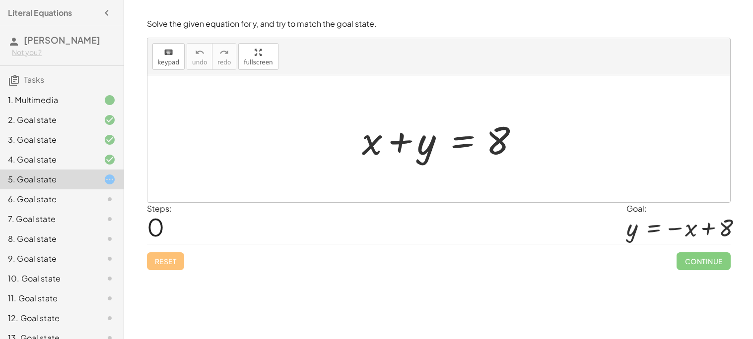
click at [454, 148] on div at bounding box center [442, 139] width 171 height 51
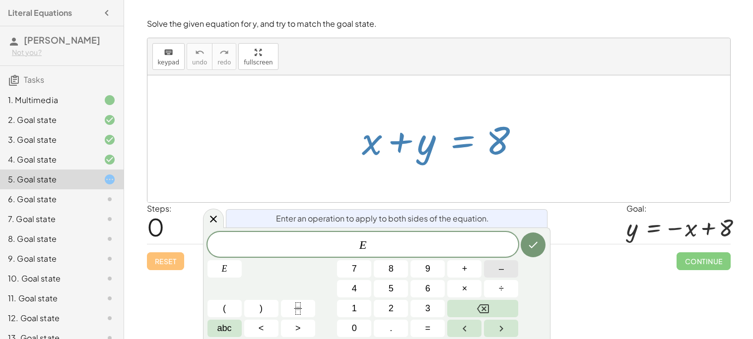
click at [502, 264] on span "–" at bounding box center [501, 268] width 5 height 13
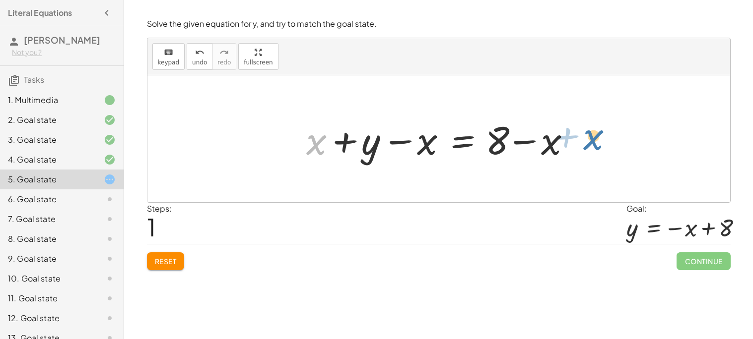
drag, startPoint x: 312, startPoint y: 150, endPoint x: 621, endPoint y: 132, distance: 309.6
click at [621, 132] on div "+ x + y = 8 + x + x + y = 8 − x + − x" at bounding box center [438, 138] width 582 height 127
click at [620, 133] on div at bounding box center [438, 138] width 582 height 127
drag, startPoint x: 558, startPoint y: 144, endPoint x: 319, endPoint y: 145, distance: 238.1
click at [319, 145] on div at bounding box center [442, 139] width 282 height 51
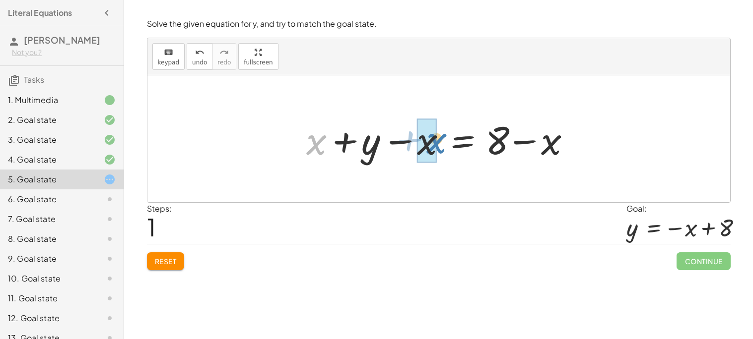
drag, startPoint x: 319, startPoint y: 145, endPoint x: 437, endPoint y: 143, distance: 117.6
click at [437, 143] on div at bounding box center [442, 139] width 282 height 51
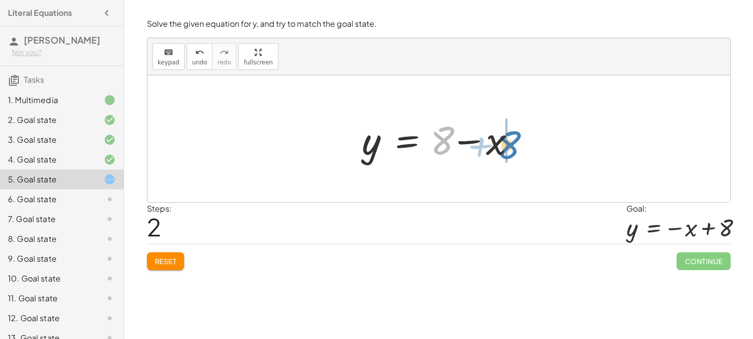
drag, startPoint x: 441, startPoint y: 144, endPoint x: 506, endPoint y: 149, distance: 65.1
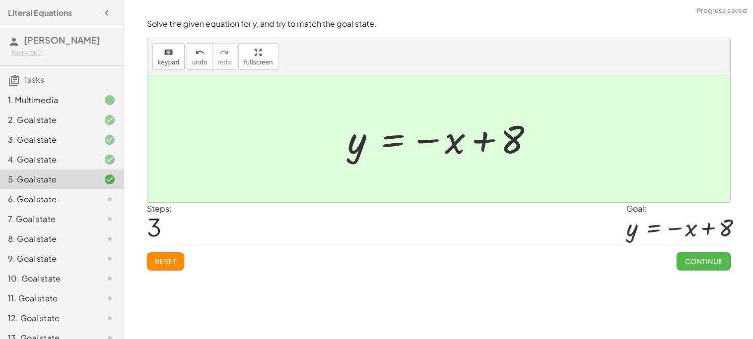
click at [696, 259] on span "Continue" at bounding box center [703, 261] width 38 height 9
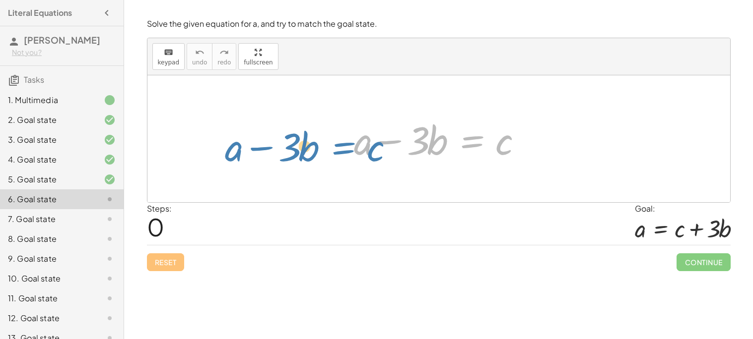
drag, startPoint x: 481, startPoint y: 135, endPoint x: 351, endPoint y: 142, distance: 130.1
click at [351, 142] on div at bounding box center [442, 139] width 187 height 51
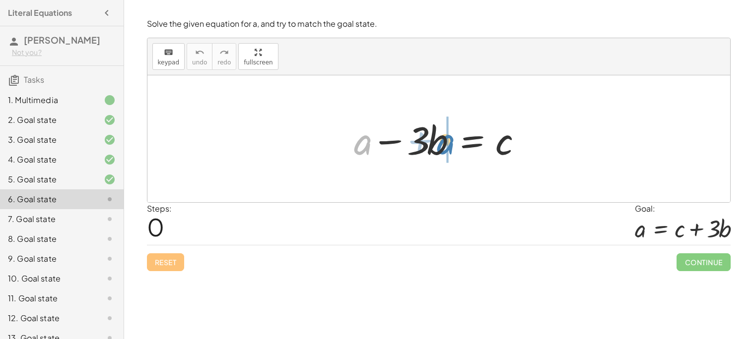
drag, startPoint x: 357, startPoint y: 143, endPoint x: 439, endPoint y: 143, distance: 81.4
click at [439, 143] on div at bounding box center [442, 139] width 187 height 51
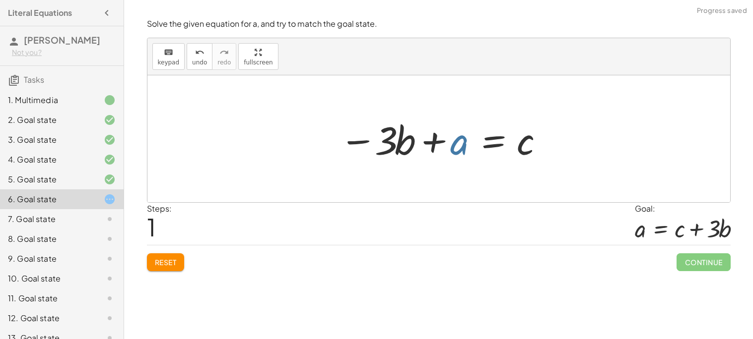
click at [455, 145] on div at bounding box center [442, 139] width 216 height 51
drag, startPoint x: 544, startPoint y: 150, endPoint x: 535, endPoint y: 150, distance: 8.4
click at [535, 150] on div at bounding box center [442, 139] width 216 height 51
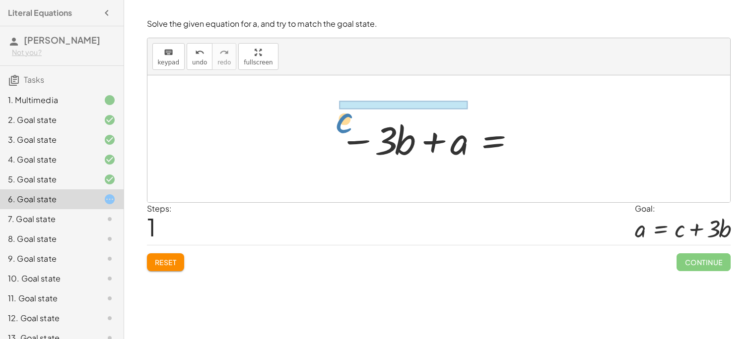
drag, startPoint x: 532, startPoint y: 149, endPoint x: 351, endPoint y: 126, distance: 182.1
click at [351, 126] on div at bounding box center [442, 139] width 216 height 51
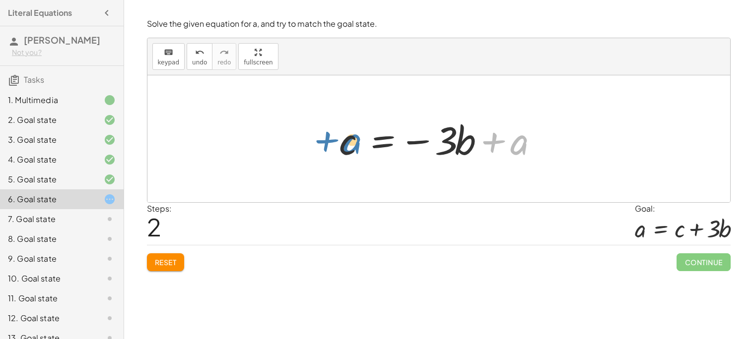
drag, startPoint x: 368, startPoint y: 136, endPoint x: 347, endPoint y: 146, distance: 23.5
click at [347, 146] on div at bounding box center [442, 139] width 216 height 51
drag, startPoint x: 514, startPoint y: 143, endPoint x: 412, endPoint y: 141, distance: 102.7
click at [412, 141] on div at bounding box center [442, 139] width 216 height 51
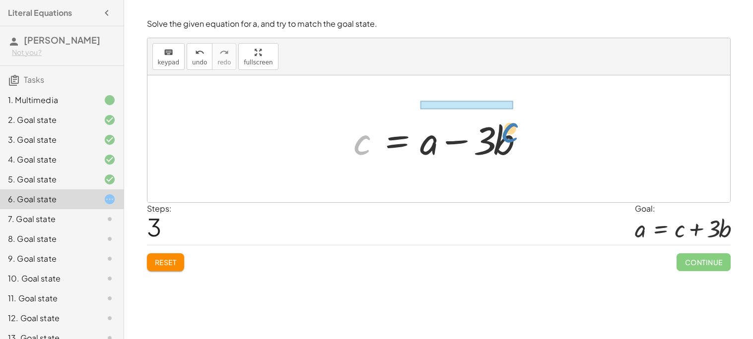
drag, startPoint x: 353, startPoint y: 148, endPoint x: 500, endPoint y: 134, distance: 147.0
click at [500, 134] on div at bounding box center [442, 139] width 187 height 51
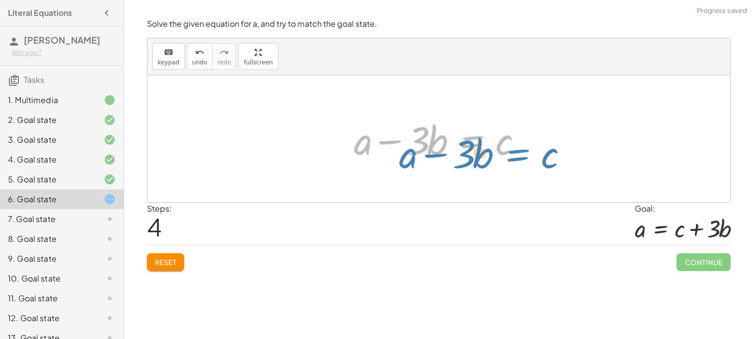
drag, startPoint x: 469, startPoint y: 140, endPoint x: 510, endPoint y: 149, distance: 42.5
click at [510, 149] on div at bounding box center [442, 139] width 187 height 51
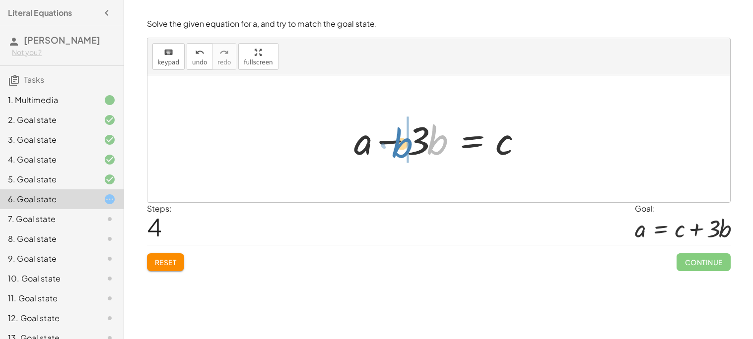
drag, startPoint x: 436, startPoint y: 142, endPoint x: 400, endPoint y: 145, distance: 35.8
click at [400, 145] on div at bounding box center [442, 139] width 187 height 51
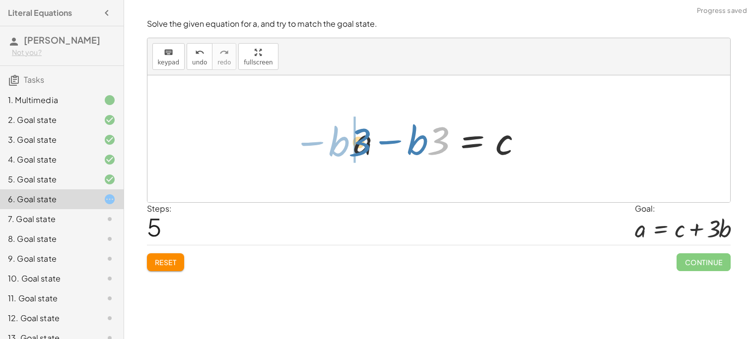
drag, startPoint x: 441, startPoint y: 138, endPoint x: 359, endPoint y: 140, distance: 81.4
click at [359, 140] on div at bounding box center [442, 139] width 187 height 51
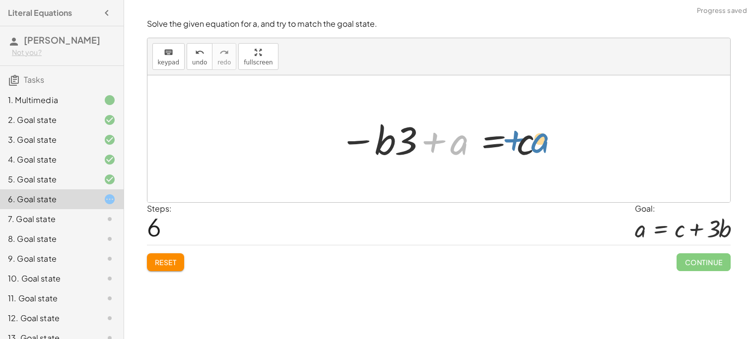
drag, startPoint x: 458, startPoint y: 143, endPoint x: 538, endPoint y: 139, distance: 79.5
click at [538, 139] on div at bounding box center [442, 139] width 216 height 51
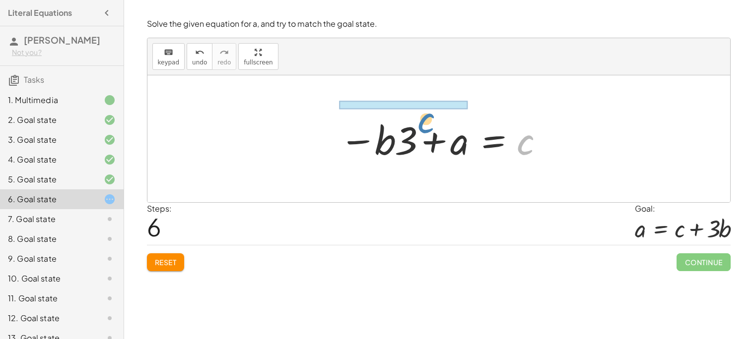
drag, startPoint x: 525, startPoint y: 140, endPoint x: 422, endPoint y: 111, distance: 107.1
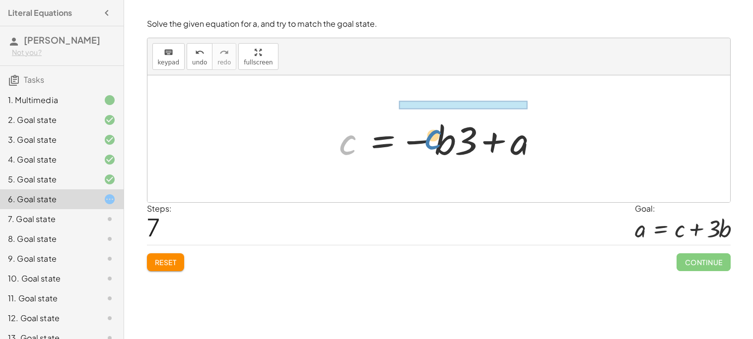
drag, startPoint x: 354, startPoint y: 146, endPoint x: 443, endPoint y: 137, distance: 89.7
click at [443, 137] on div at bounding box center [442, 139] width 216 height 51
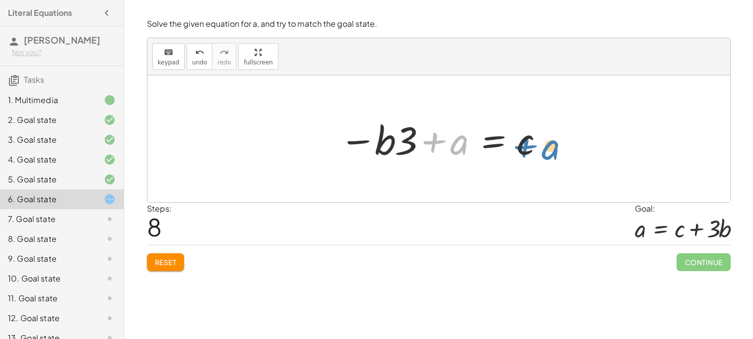
drag, startPoint x: 431, startPoint y: 139, endPoint x: 525, endPoint y: 145, distance: 94.9
click at [525, 145] on div at bounding box center [442, 139] width 216 height 51
drag, startPoint x: 429, startPoint y: 145, endPoint x: 298, endPoint y: 135, distance: 131.4
click at [298, 135] on div "+ a − · 3 · b = c − · 3 · b + a = c c = − · 3 · b + a c = + a − · 3 · b + a − ·…" at bounding box center [438, 138] width 582 height 127
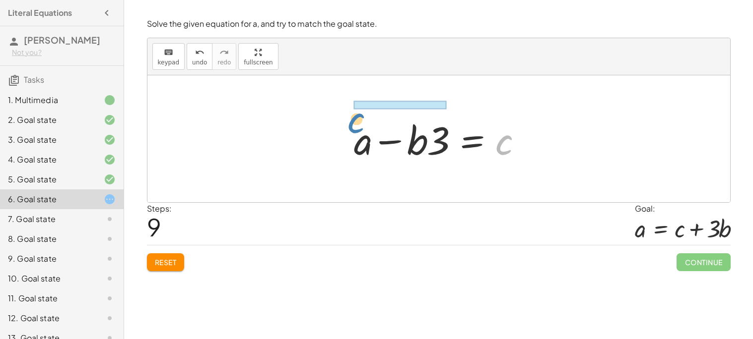
drag, startPoint x: 507, startPoint y: 146, endPoint x: 366, endPoint y: 123, distance: 143.2
click at [366, 123] on div at bounding box center [442, 139] width 187 height 51
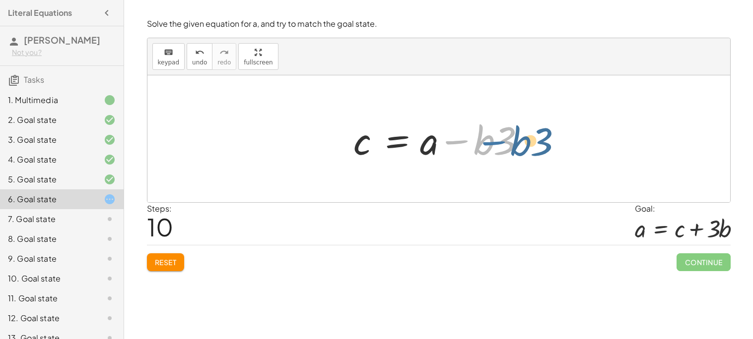
drag, startPoint x: 467, startPoint y: 147, endPoint x: 506, endPoint y: 147, distance: 38.7
click at [506, 147] on div at bounding box center [442, 139] width 187 height 51
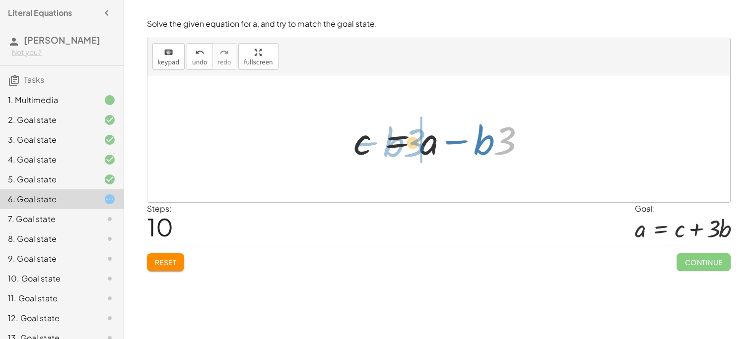
drag, startPoint x: 503, startPoint y: 148, endPoint x: 412, endPoint y: 150, distance: 90.3
click at [412, 150] on div at bounding box center [442, 139] width 187 height 51
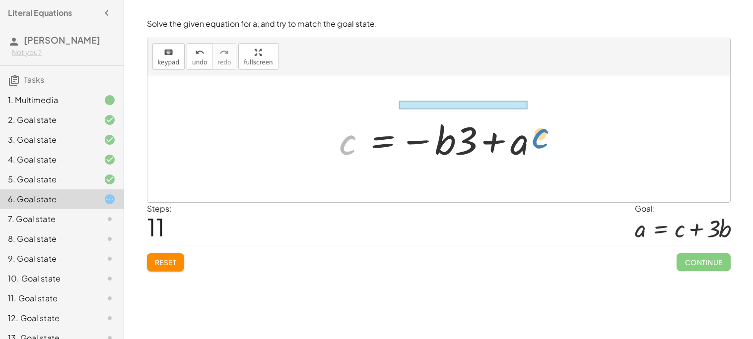
drag, startPoint x: 356, startPoint y: 144, endPoint x: 546, endPoint y: 136, distance: 190.6
click at [546, 136] on div at bounding box center [442, 139] width 216 height 51
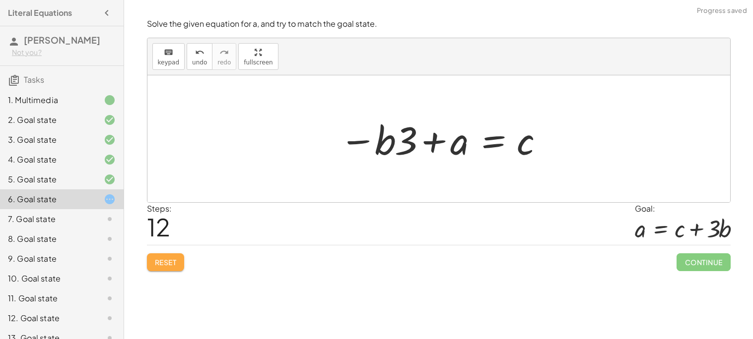
click at [161, 255] on button "Reset" at bounding box center [166, 263] width 38 height 18
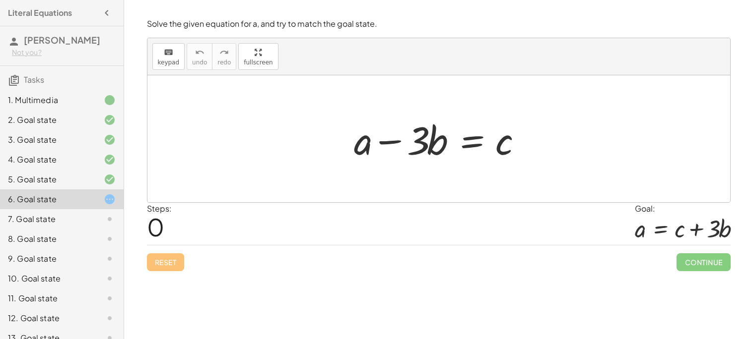
click at [473, 137] on div at bounding box center [442, 139] width 187 height 51
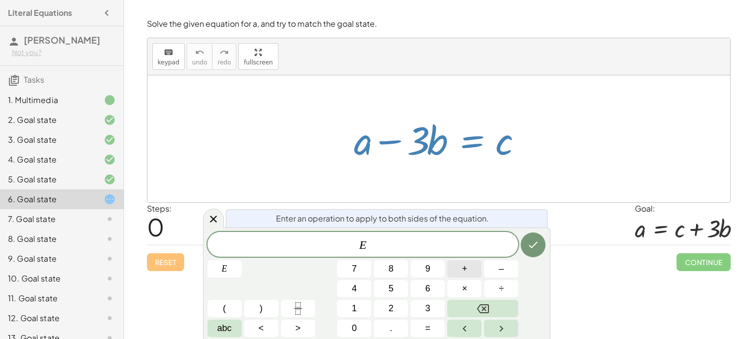
click at [464, 270] on span "+" at bounding box center [464, 268] width 5 height 13
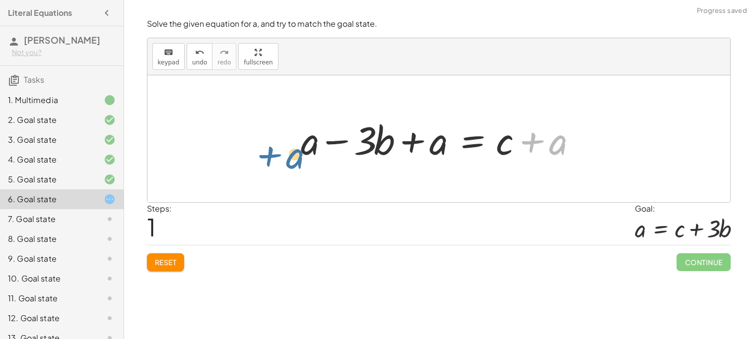
drag, startPoint x: 556, startPoint y: 135, endPoint x: 293, endPoint y: 146, distance: 263.7
click at [293, 146] on div "+ a − · 3 · b = c + a + a − · 3 · b = c + a + + a" at bounding box center [439, 139] width 306 height 56
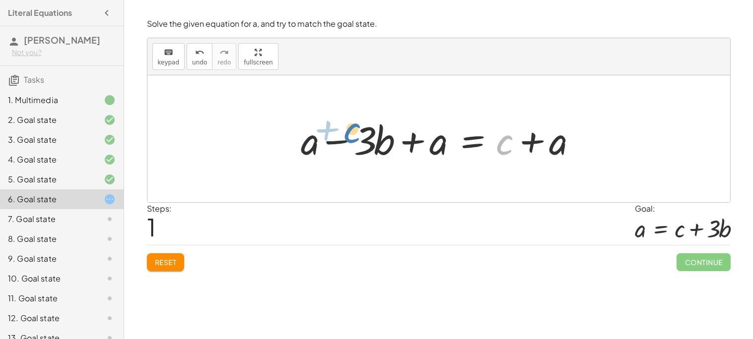
drag, startPoint x: 506, startPoint y: 143, endPoint x: 351, endPoint y: 131, distance: 155.2
click at [351, 131] on div at bounding box center [442, 139] width 293 height 51
drag, startPoint x: 507, startPoint y: 146, endPoint x: 548, endPoint y: 154, distance: 41.9
click at [548, 154] on div at bounding box center [442, 139] width 293 height 51
drag, startPoint x: 564, startPoint y: 138, endPoint x: 652, endPoint y: 166, distance: 92.3
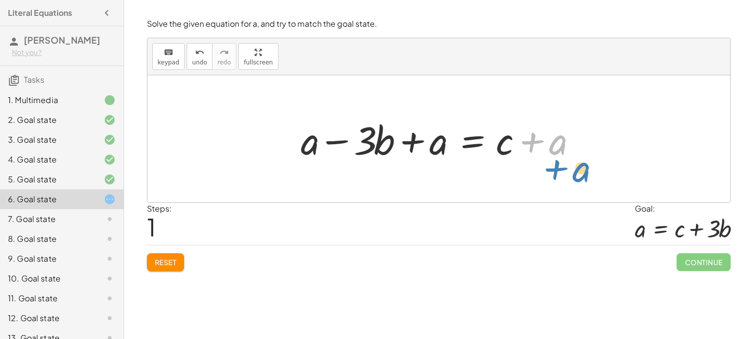
click at [652, 166] on div "+ a − · 3 · b = c + a + a − · 3 · b = c + a + + a" at bounding box center [438, 138] width 582 height 127
drag, startPoint x: 556, startPoint y: 149, endPoint x: 499, endPoint y: 149, distance: 57.6
click at [499, 149] on div at bounding box center [442, 139] width 293 height 51
drag, startPoint x: 556, startPoint y: 146, endPoint x: 306, endPoint y: 147, distance: 250.0
click at [306, 147] on div at bounding box center [442, 139] width 293 height 51
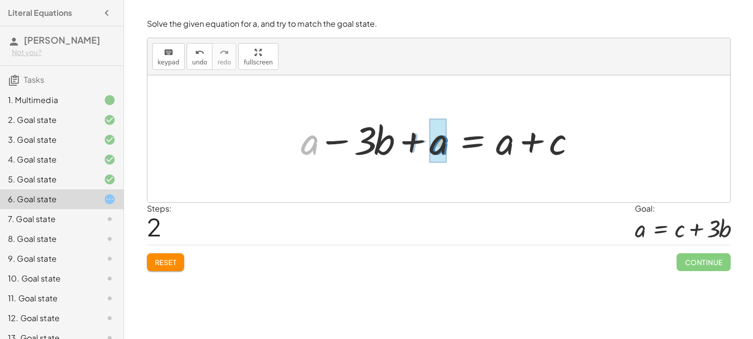
drag, startPoint x: 313, startPoint y: 146, endPoint x: 442, endPoint y: 146, distance: 129.5
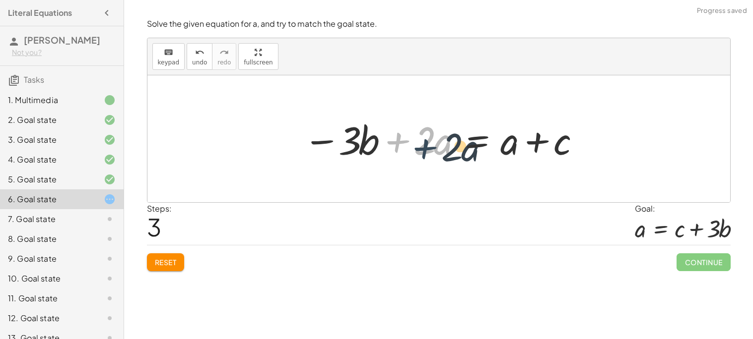
drag, startPoint x: 396, startPoint y: 143, endPoint x: 437, endPoint y: 151, distance: 41.5
click at [437, 151] on div at bounding box center [442, 139] width 289 height 51
click at [168, 262] on span "Reset" at bounding box center [166, 262] width 22 height 9
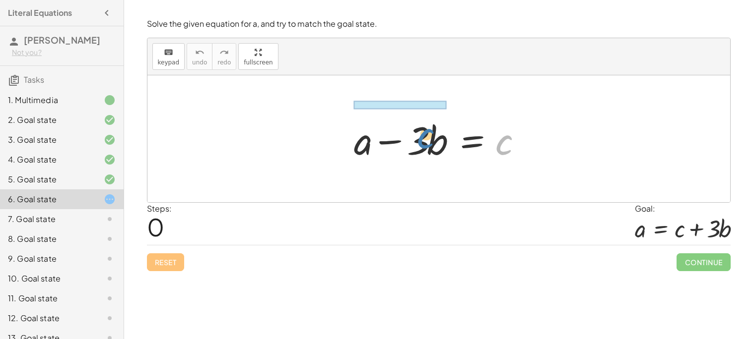
drag, startPoint x: 500, startPoint y: 139, endPoint x: 409, endPoint y: 127, distance: 91.5
click at [409, 127] on div at bounding box center [442, 139] width 187 height 51
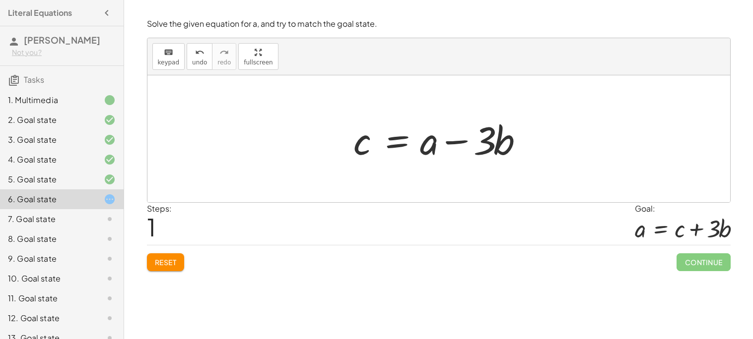
click at [396, 138] on div at bounding box center [442, 139] width 187 height 51
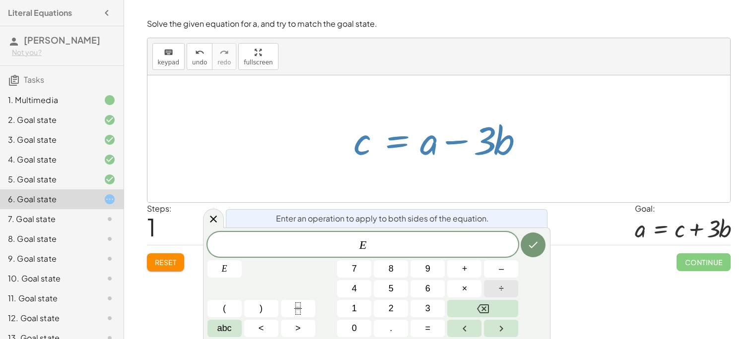
click at [503, 287] on span "÷" at bounding box center [501, 288] width 5 height 13
click at [464, 268] on span "+" at bounding box center [464, 268] width 5 height 13
click at [537, 235] on button "Done" at bounding box center [532, 245] width 25 height 25
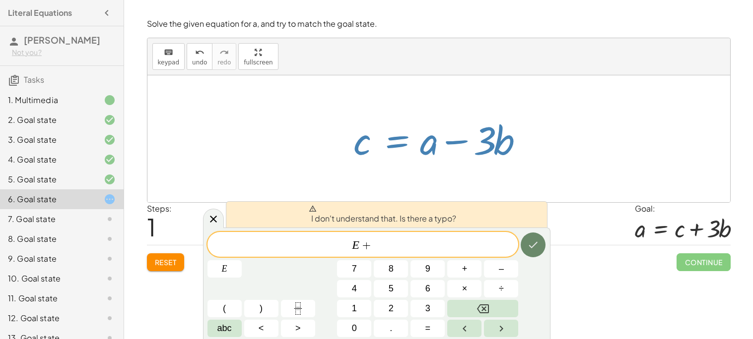
click at [535, 239] on icon "Done" at bounding box center [533, 245] width 12 height 12
click at [534, 240] on icon "Done" at bounding box center [533, 245] width 12 height 12
click at [534, 242] on icon "Done" at bounding box center [533, 245] width 12 height 12
click at [358, 252] on div "E ​ +" at bounding box center [362, 244] width 311 height 25
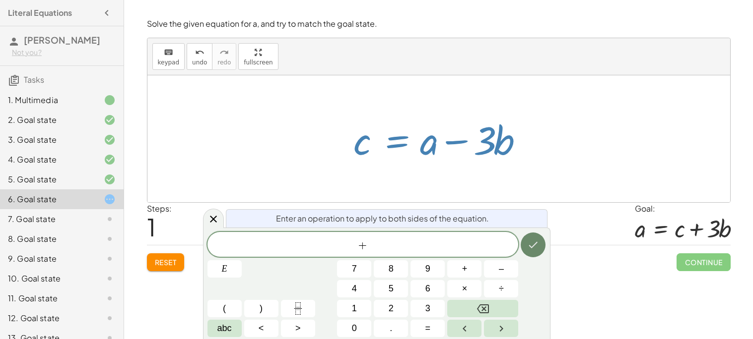
click at [534, 247] on icon "Done" at bounding box center [533, 245] width 12 height 12
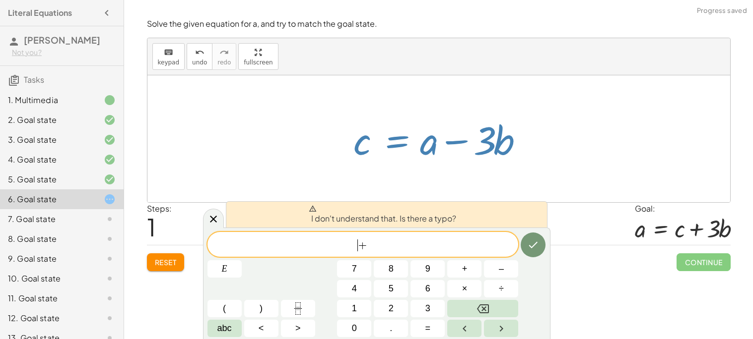
click at [555, 261] on div "Reset Continue" at bounding box center [438, 258] width 583 height 26
click at [206, 220] on div at bounding box center [213, 218] width 21 height 19
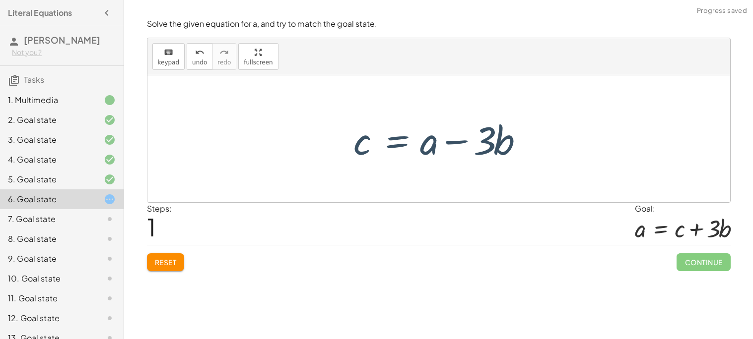
click at [172, 259] on span "Reset" at bounding box center [166, 262] width 22 height 9
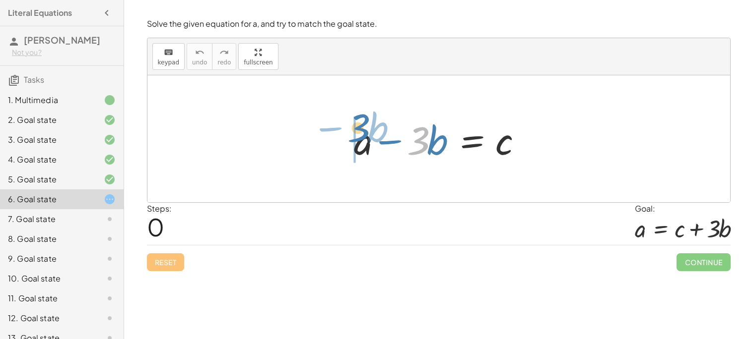
drag, startPoint x: 417, startPoint y: 153, endPoint x: 356, endPoint y: 140, distance: 62.4
click at [356, 140] on div at bounding box center [442, 139] width 187 height 51
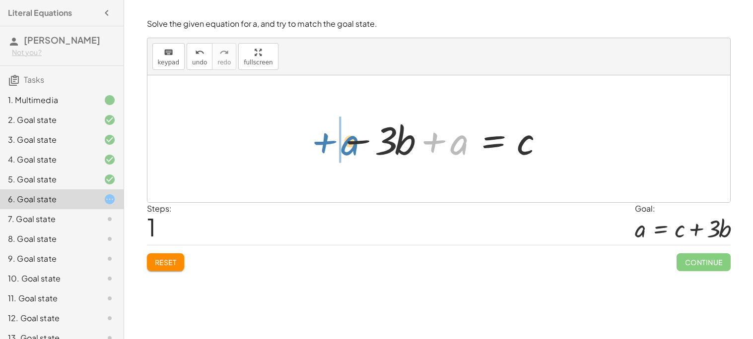
drag, startPoint x: 459, startPoint y: 140, endPoint x: 349, endPoint y: 141, distance: 110.1
click at [349, 141] on div at bounding box center [442, 139] width 216 height 51
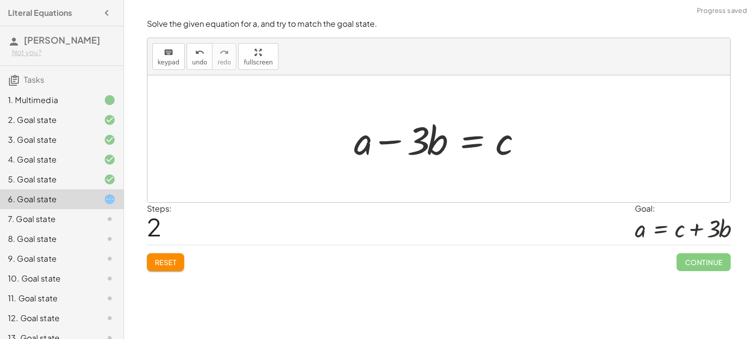
click at [169, 261] on span "Reset" at bounding box center [166, 262] width 22 height 9
click at [455, 145] on div at bounding box center [442, 139] width 187 height 51
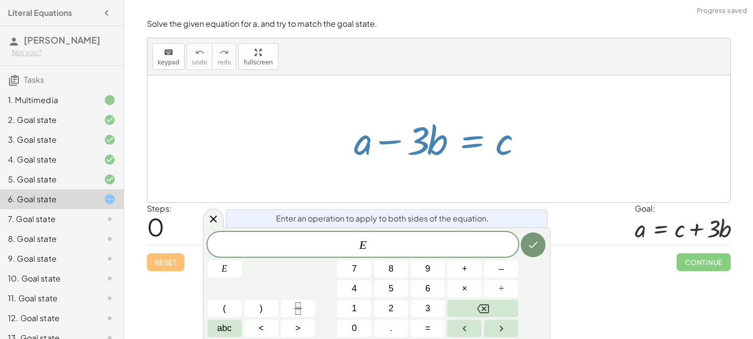
click at [70, 221] on div "7. Goal state" at bounding box center [48, 219] width 80 height 12
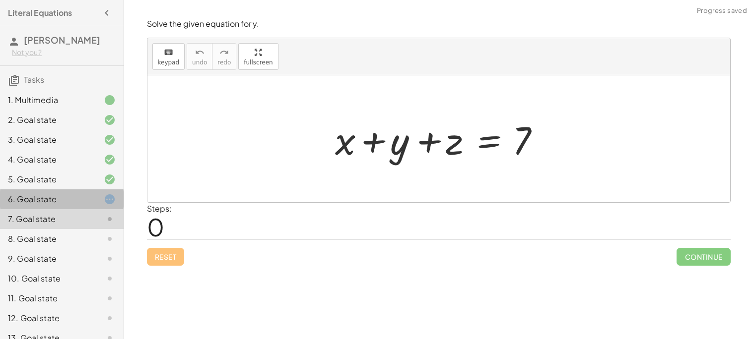
click at [90, 204] on div at bounding box center [102, 199] width 28 height 12
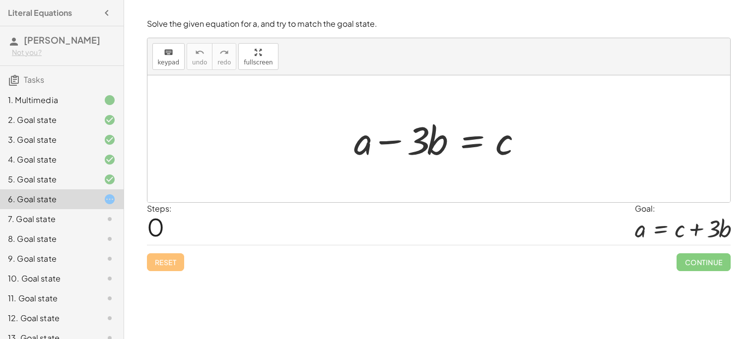
click at [463, 151] on div at bounding box center [442, 139] width 187 height 51
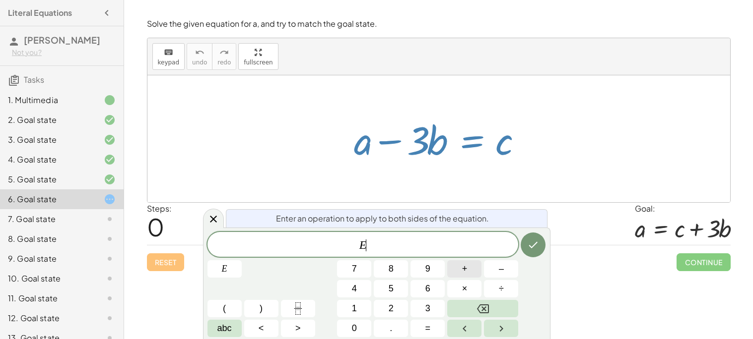
click at [460, 269] on button "+" at bounding box center [464, 268] width 34 height 17
click at [422, 309] on button "3" at bounding box center [427, 308] width 34 height 17
click at [527, 246] on icon "Done" at bounding box center [533, 245] width 12 height 12
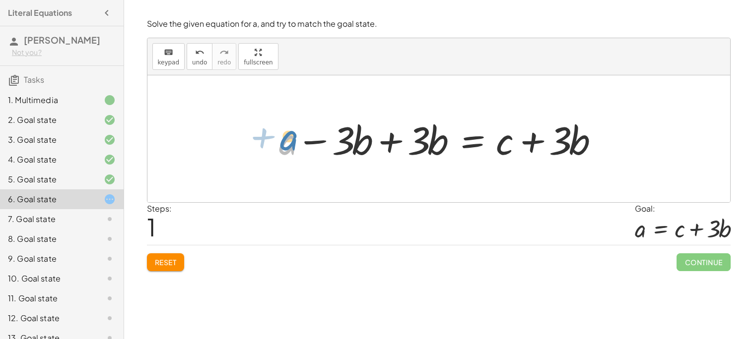
drag, startPoint x: 286, startPoint y: 147, endPoint x: 290, endPoint y: 143, distance: 5.7
click at [290, 143] on div at bounding box center [442, 139] width 337 height 51
click at [390, 139] on div at bounding box center [442, 139] width 337 height 51
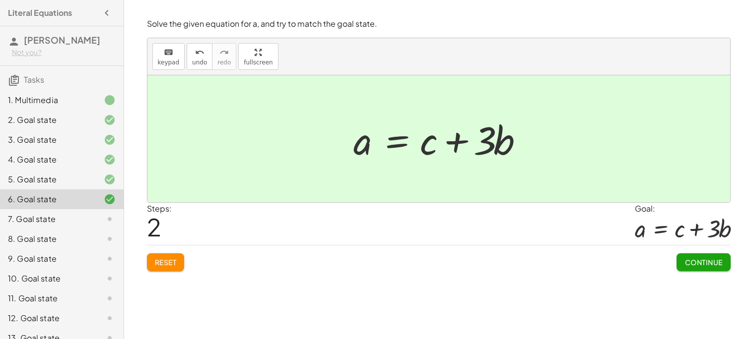
click at [707, 269] on button "Continue" at bounding box center [703, 263] width 54 height 18
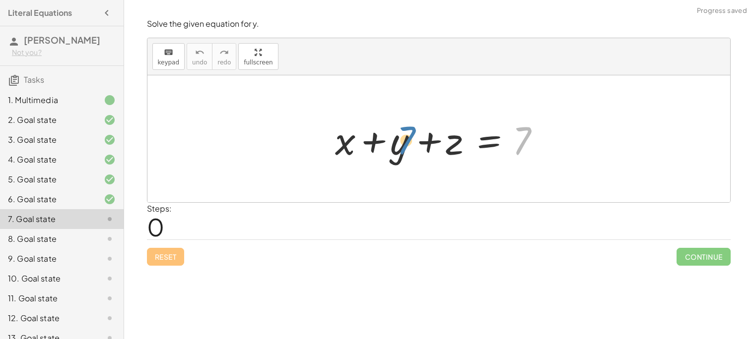
drag, startPoint x: 528, startPoint y: 146, endPoint x: 403, endPoint y: 145, distance: 125.0
click at [403, 145] on div at bounding box center [442, 139] width 225 height 51
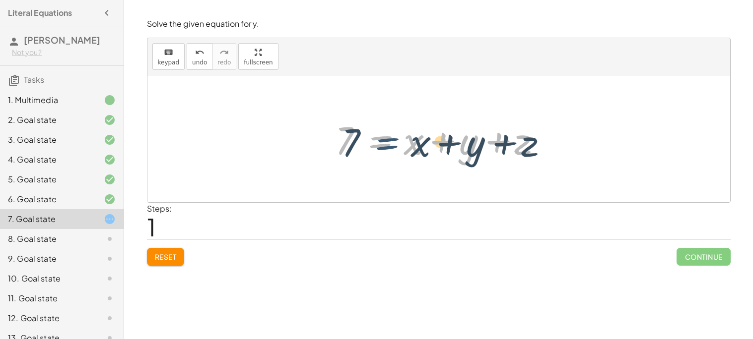
click at [375, 146] on div at bounding box center [442, 139] width 225 height 51
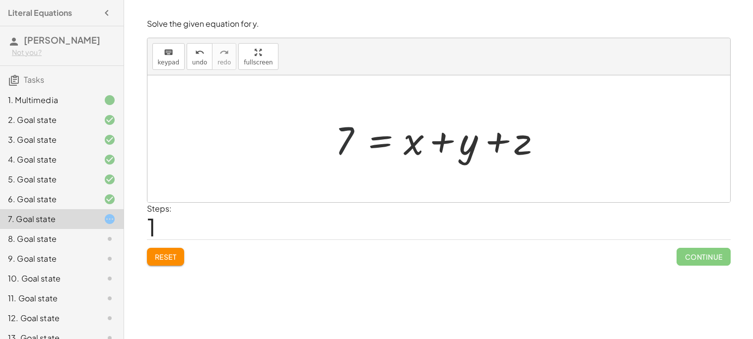
click at [349, 143] on div at bounding box center [442, 139] width 225 height 51
drag, startPoint x: 468, startPoint y: 137, endPoint x: 401, endPoint y: 129, distance: 68.0
click at [401, 129] on div at bounding box center [442, 139] width 225 height 51
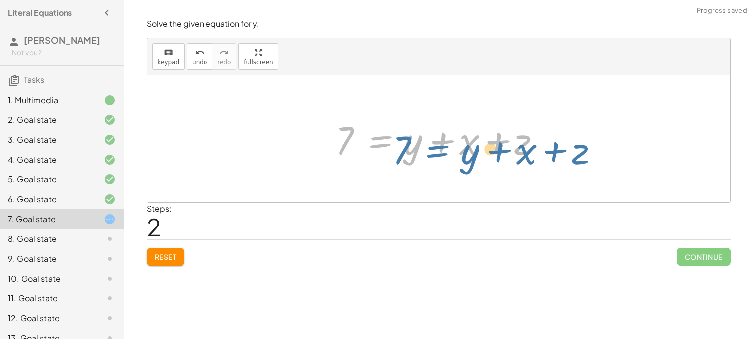
drag, startPoint x: 368, startPoint y: 138, endPoint x: 427, endPoint y: 139, distance: 59.1
click at [427, 139] on div at bounding box center [442, 139] width 225 height 51
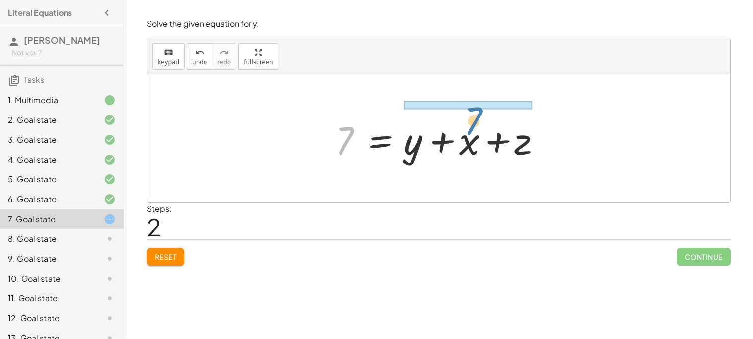
drag, startPoint x: 353, startPoint y: 132, endPoint x: 487, endPoint y: 110, distance: 135.8
click at [487, 110] on div "+ x + y + z = 7 7 = + x + y + z 7 + x + y + z = 7" at bounding box center [438, 138] width 582 height 127
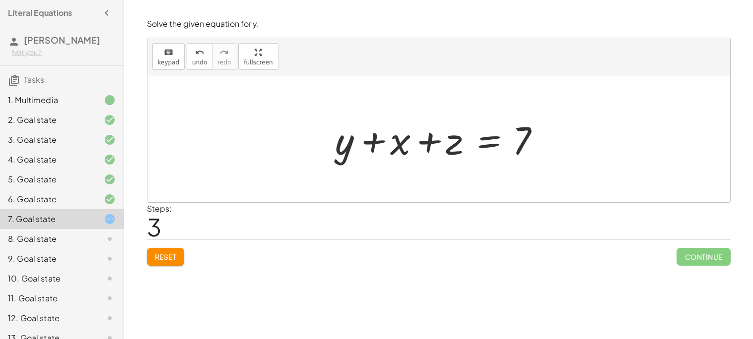
click at [165, 265] on button "Reset" at bounding box center [166, 257] width 38 height 18
click at [344, 48] on div "keyboard keypad undo [PERSON_NAME] redo fullscreen" at bounding box center [438, 56] width 582 height 37
